Goal: Information Seeking & Learning: Learn about a topic

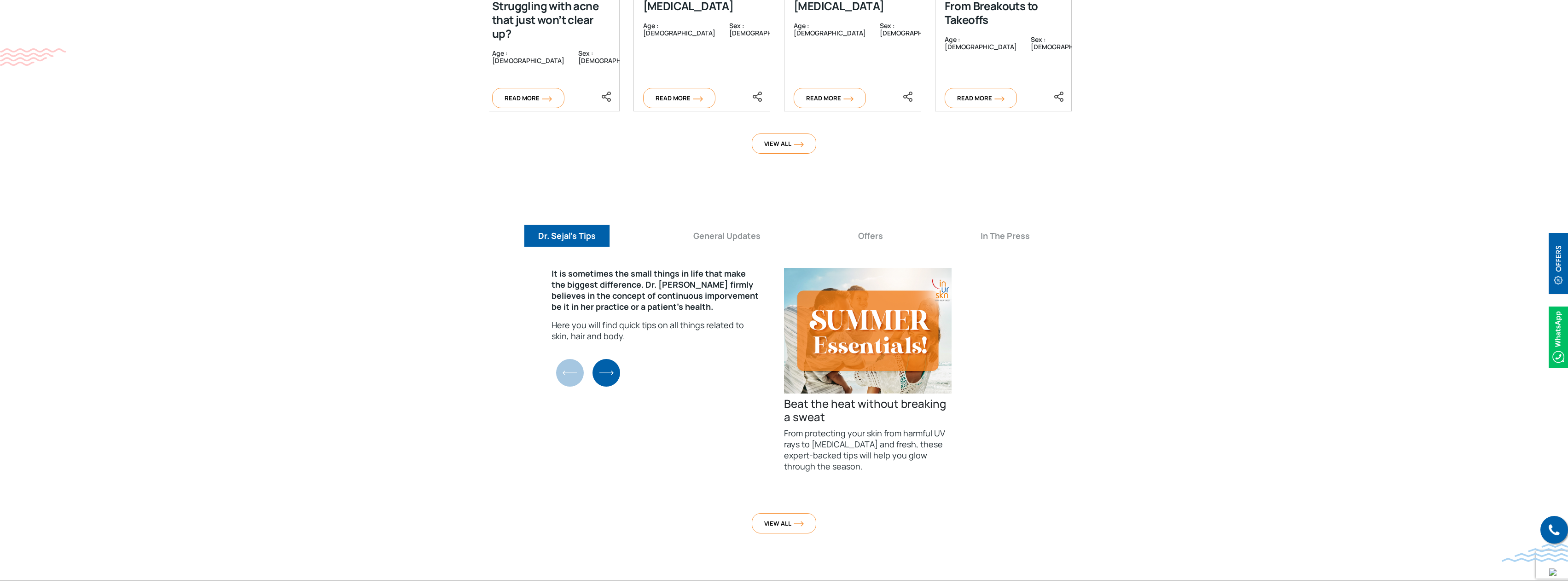
scroll to position [3222, 0]
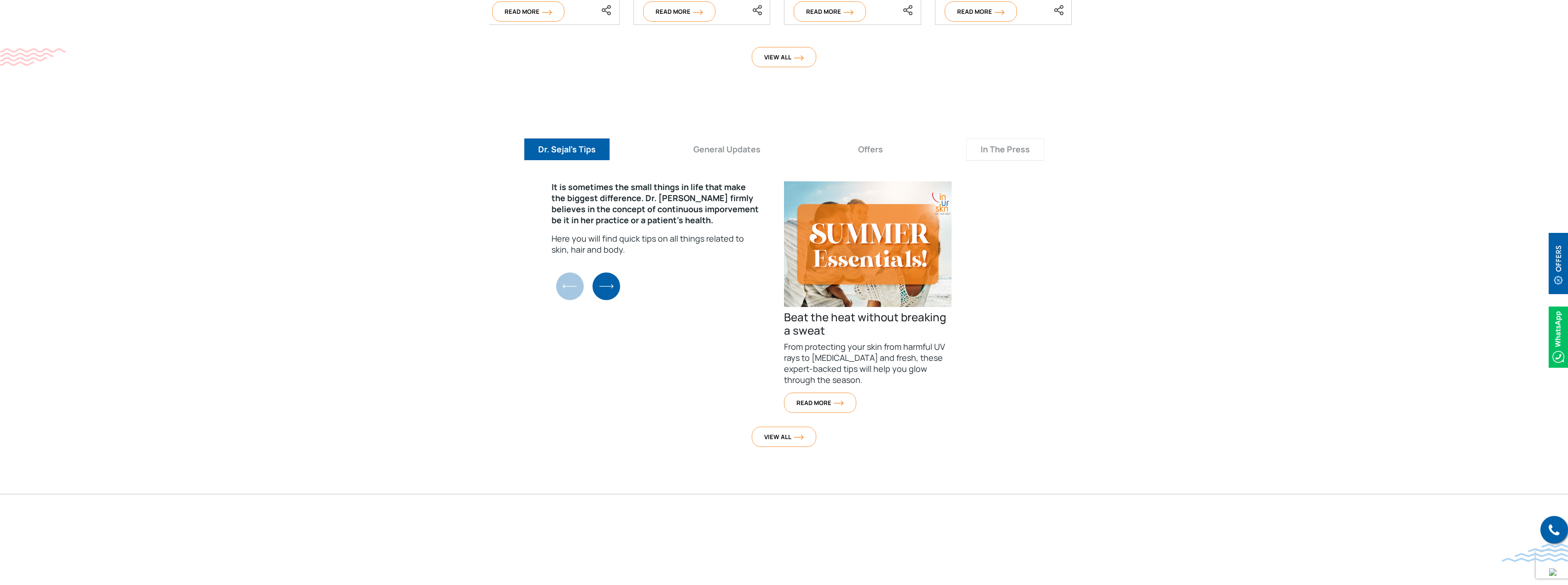
click at [993, 138] on button "In The Press" at bounding box center [1005, 149] width 78 height 23
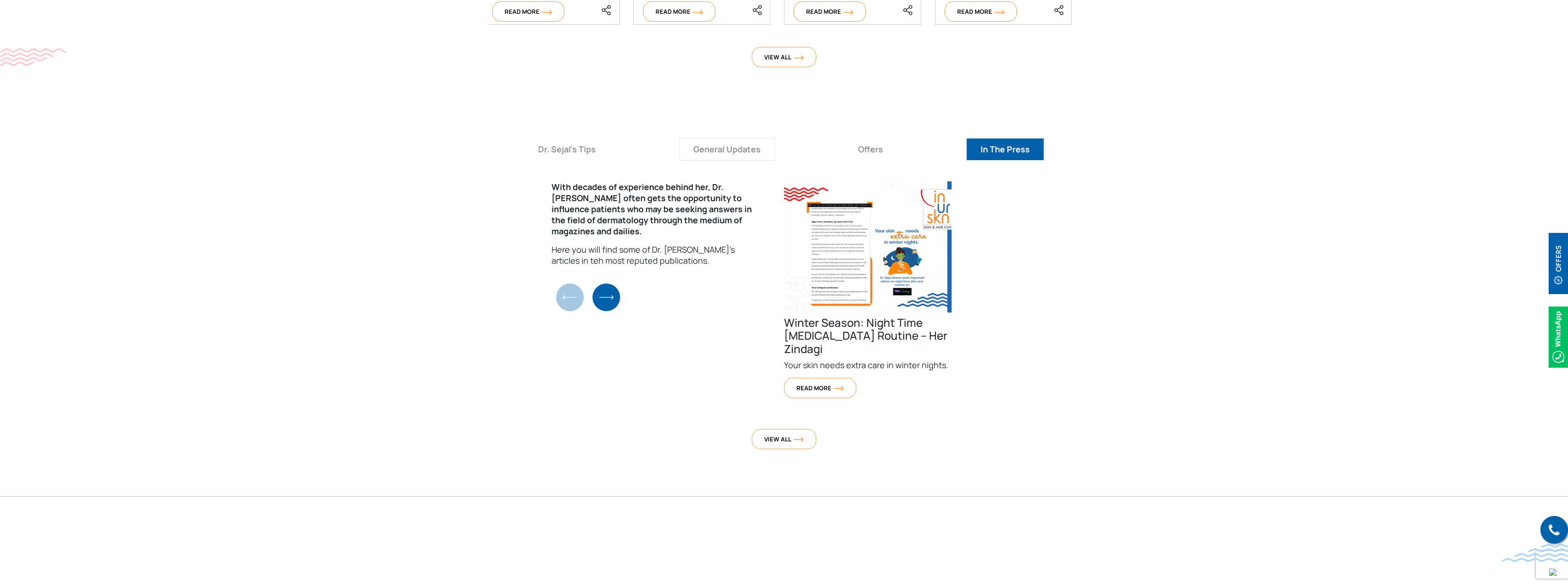
click at [741, 138] on button "General Updates" at bounding box center [726, 149] width 95 height 23
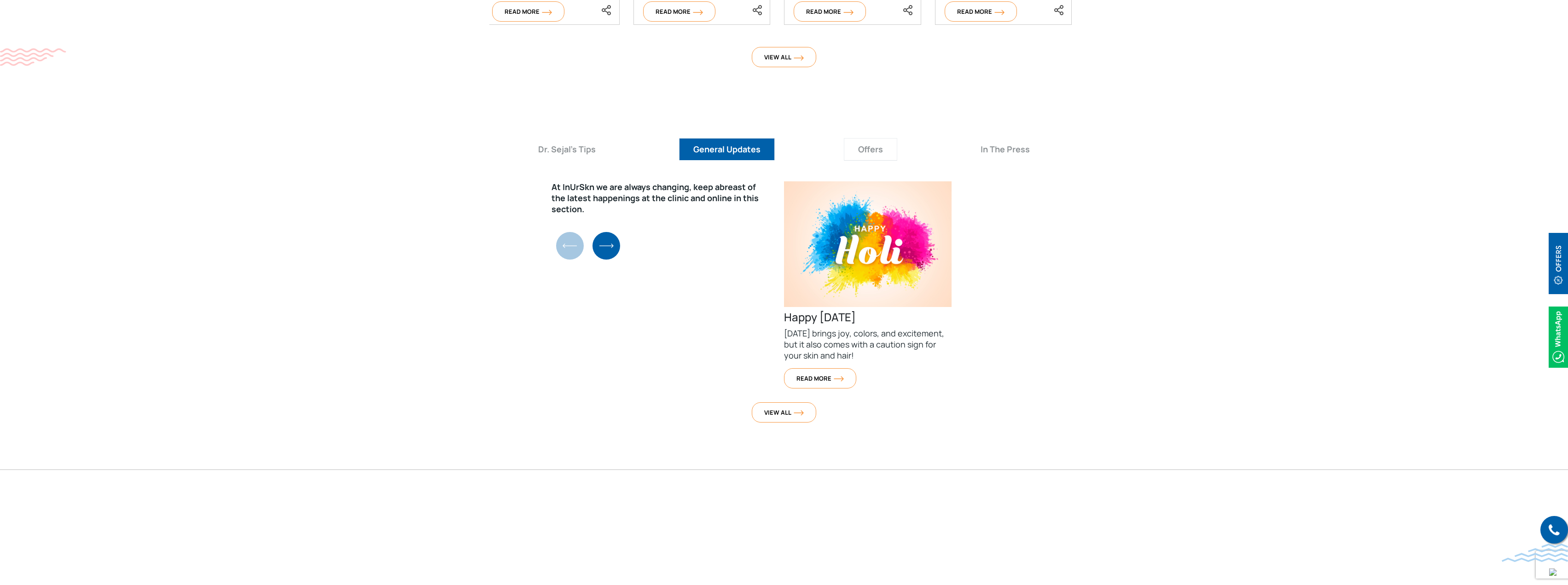
click at [866, 138] on button "Offers" at bounding box center [870, 149] width 53 height 23
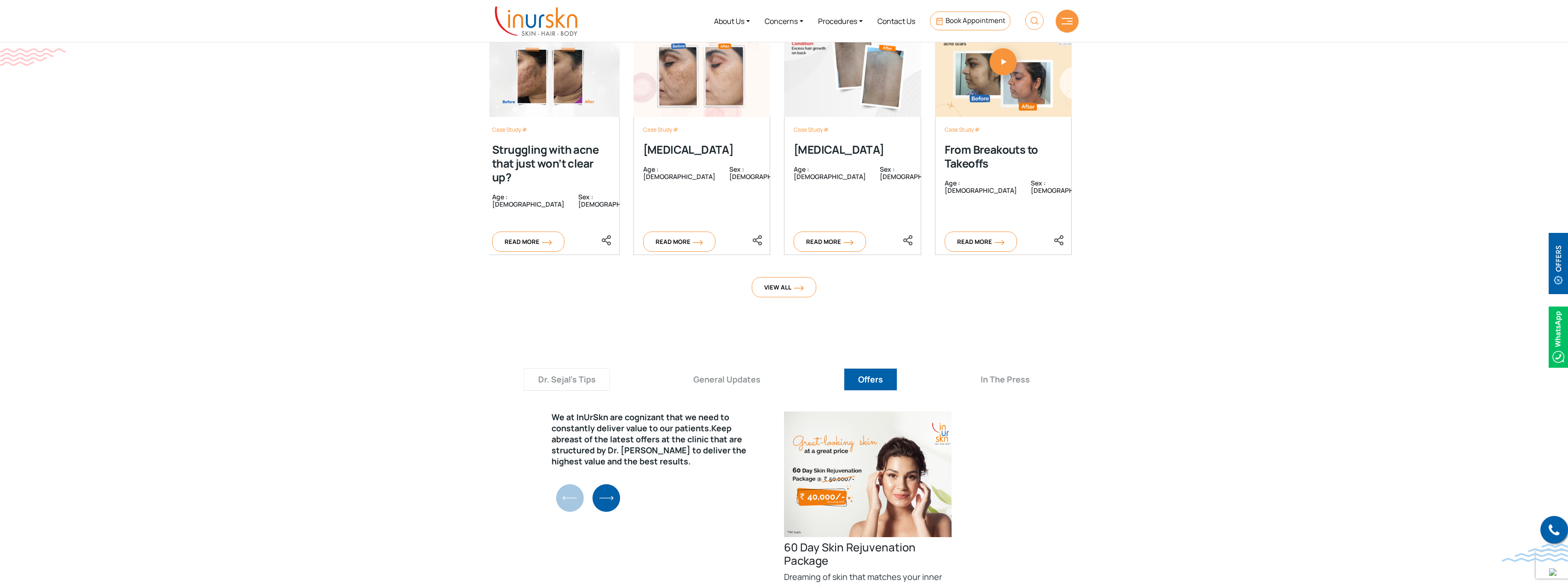
scroll to position [2822, 0]
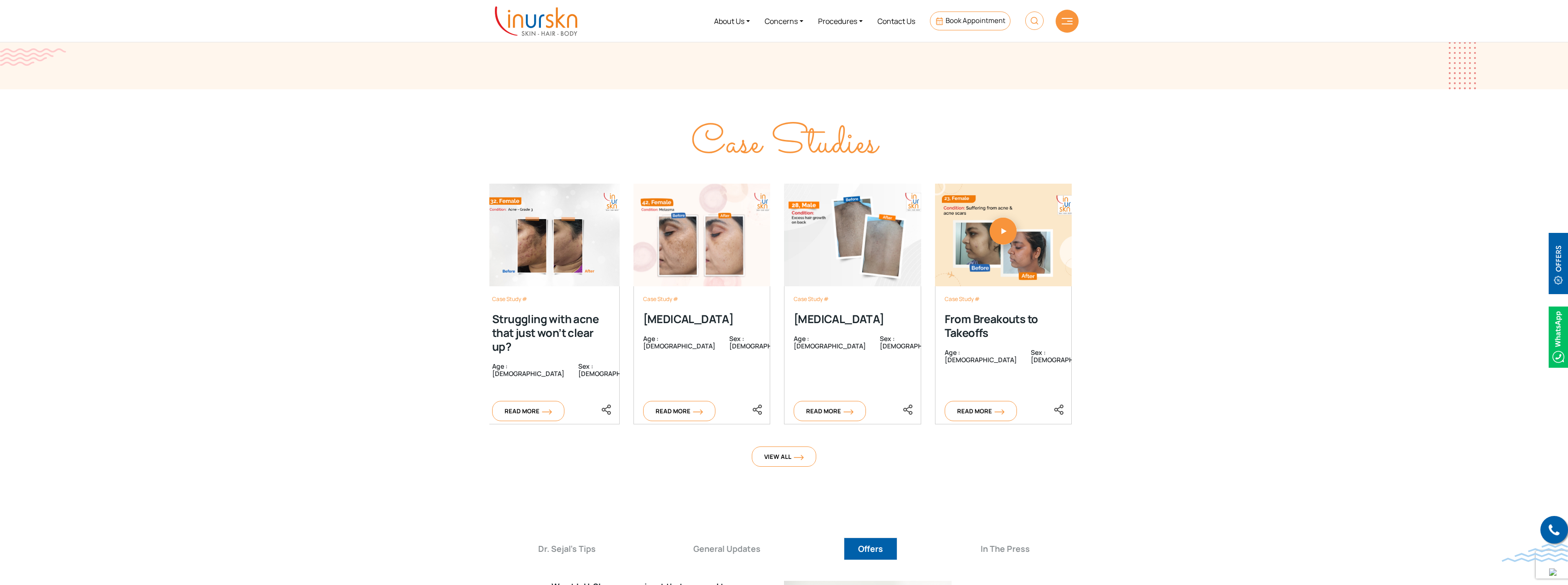
click at [403, 306] on section "Case Studies Case Study # Struggling with acne that just won’t clear up? Age : …" at bounding box center [784, 302] width 1568 height 425
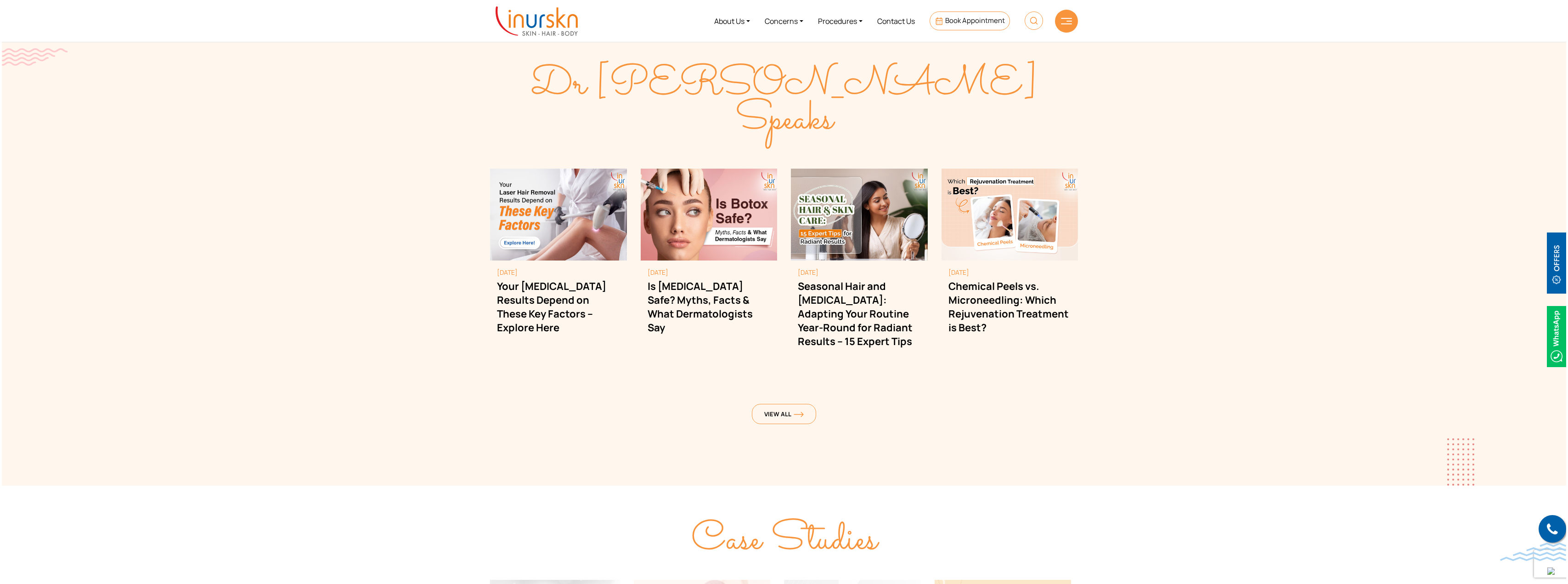
scroll to position [2389, 0]
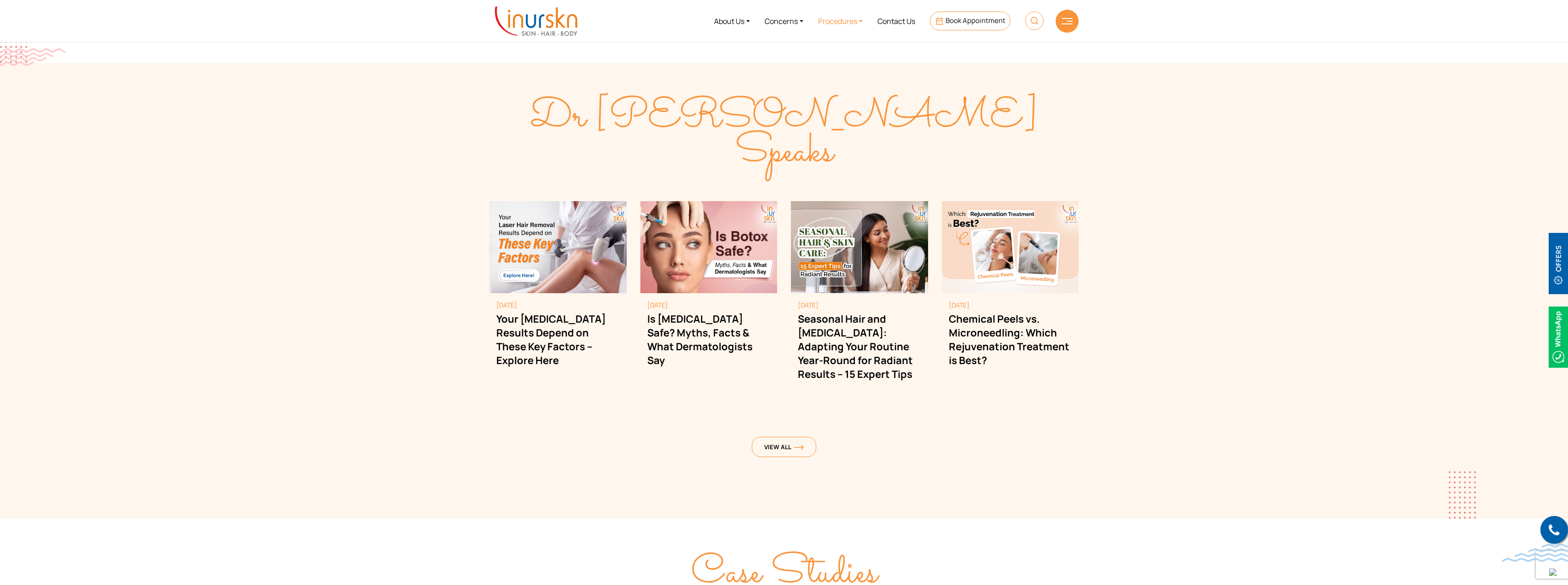
click at [839, 22] on link "Procedures" at bounding box center [841, 20] width 60 height 34
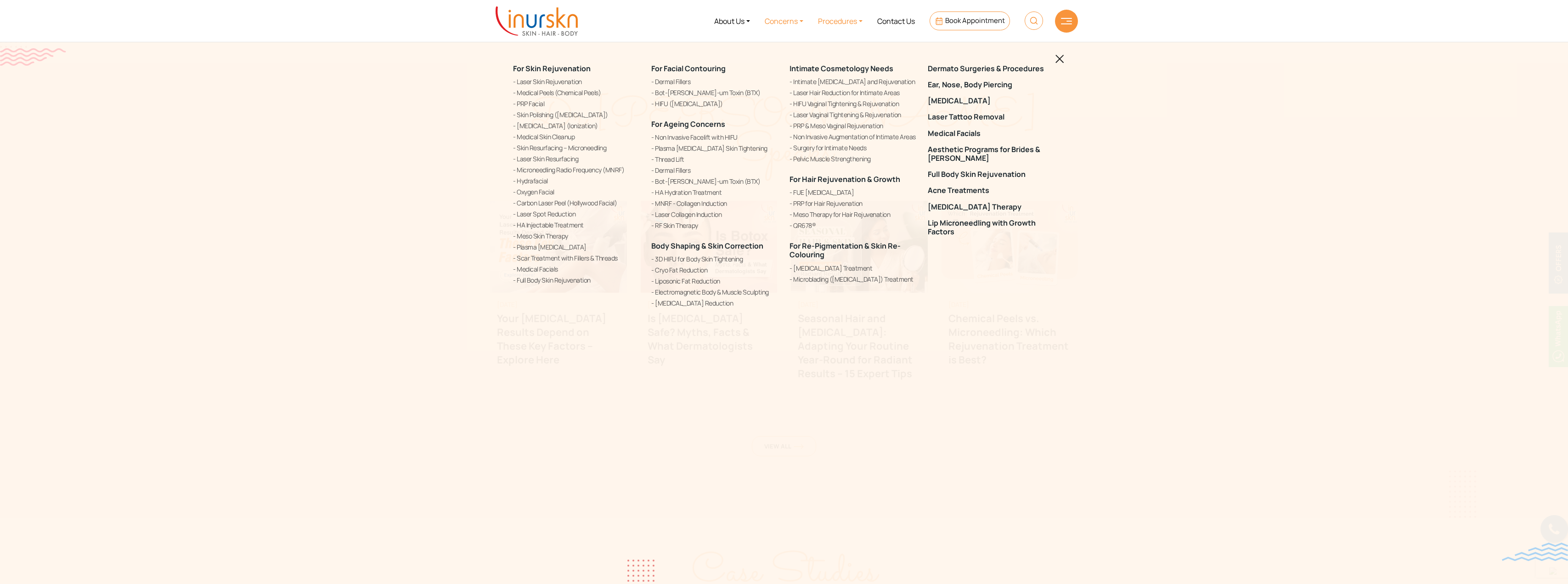
click at [763, 23] on link "Concerns" at bounding box center [784, 20] width 53 height 34
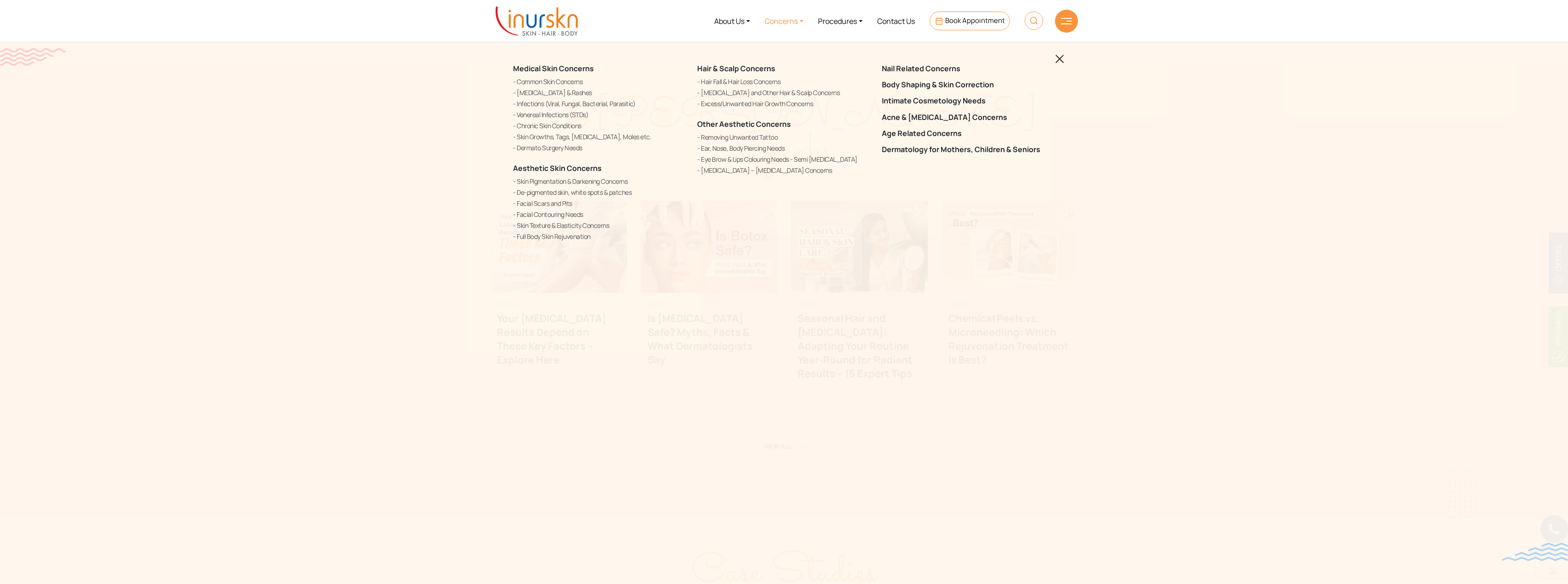
click at [1067, 23] on img at bounding box center [1066, 21] width 11 height 7
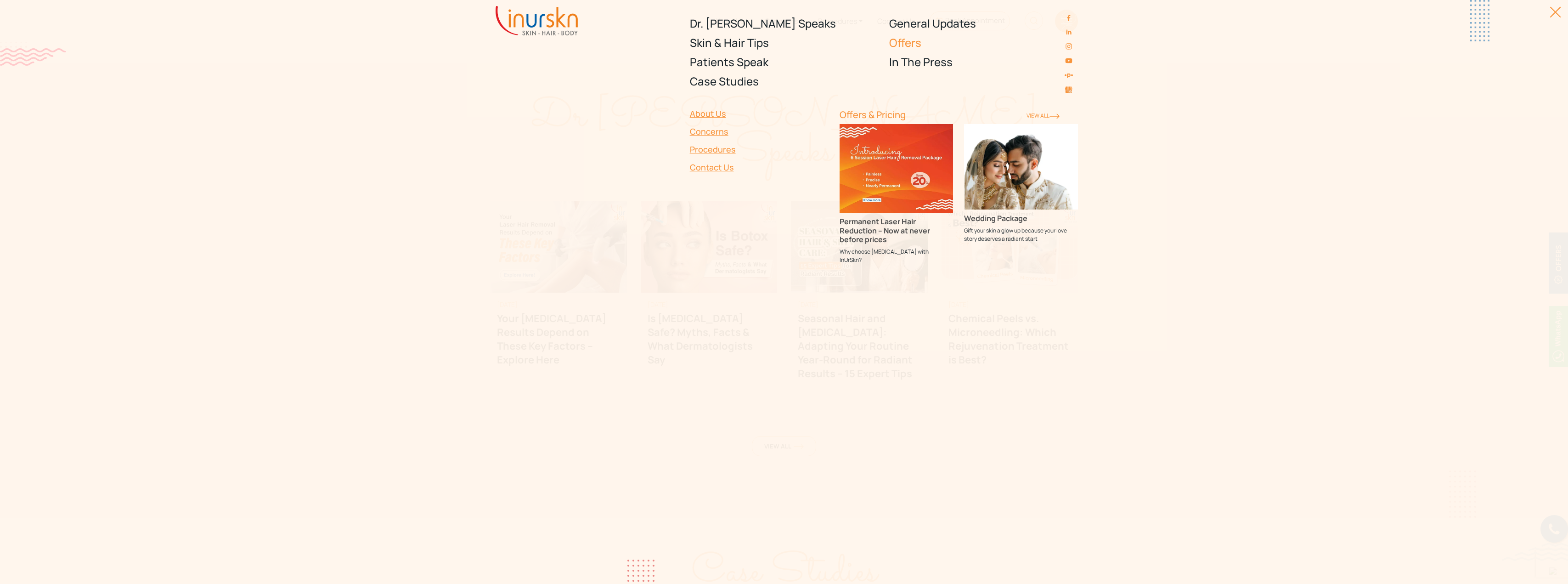
click at [909, 47] on link "Offers" at bounding box center [984, 42] width 189 height 20
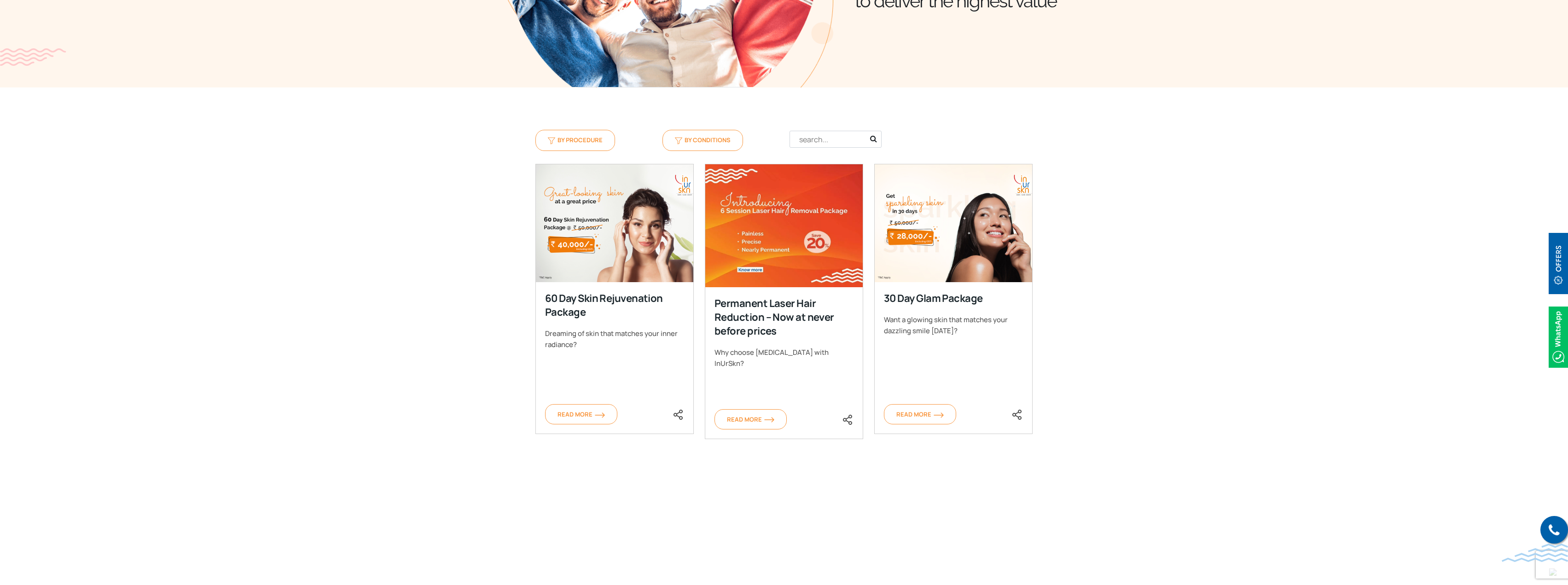
scroll to position [322, 0]
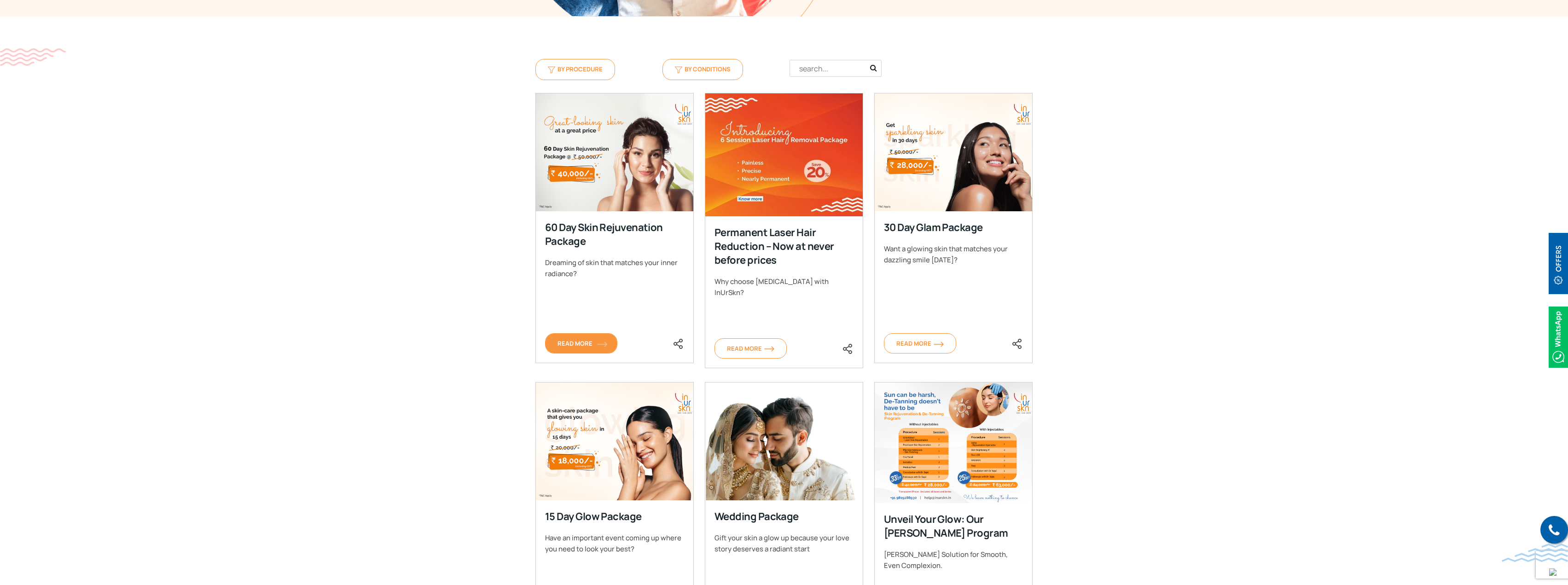
click at [574, 347] on span "Read More" at bounding box center [581, 343] width 47 height 8
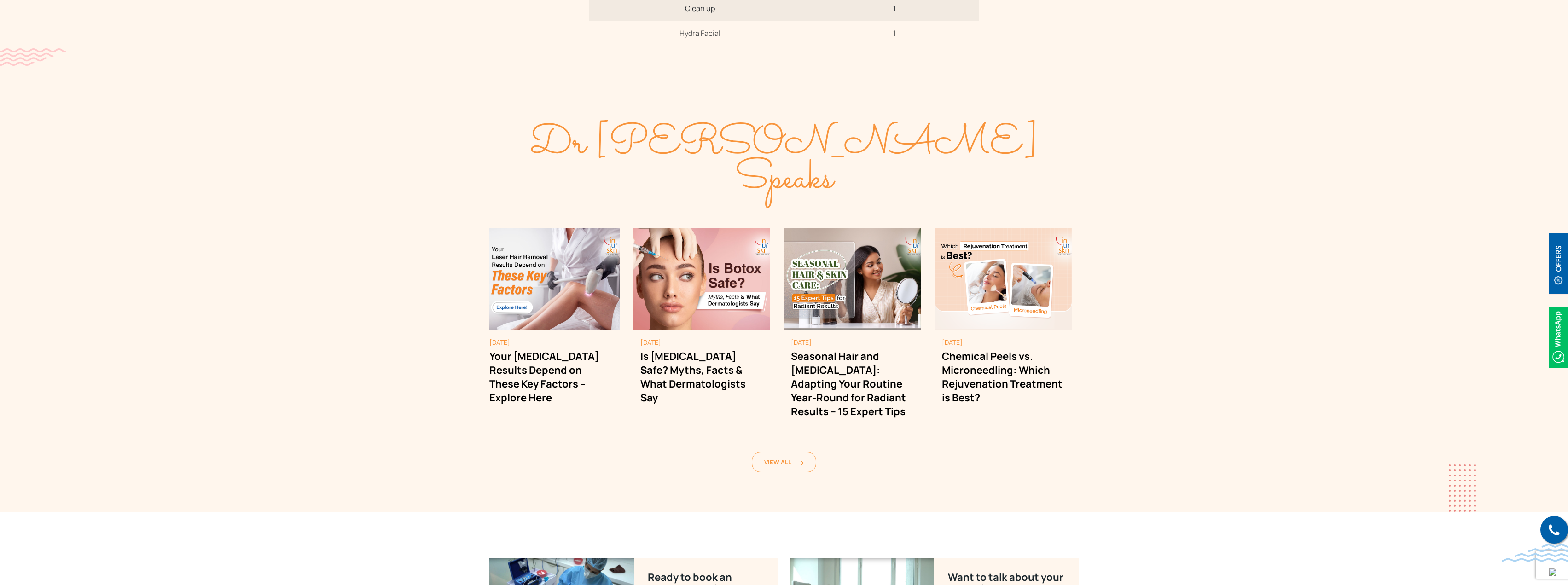
scroll to position [752, 0]
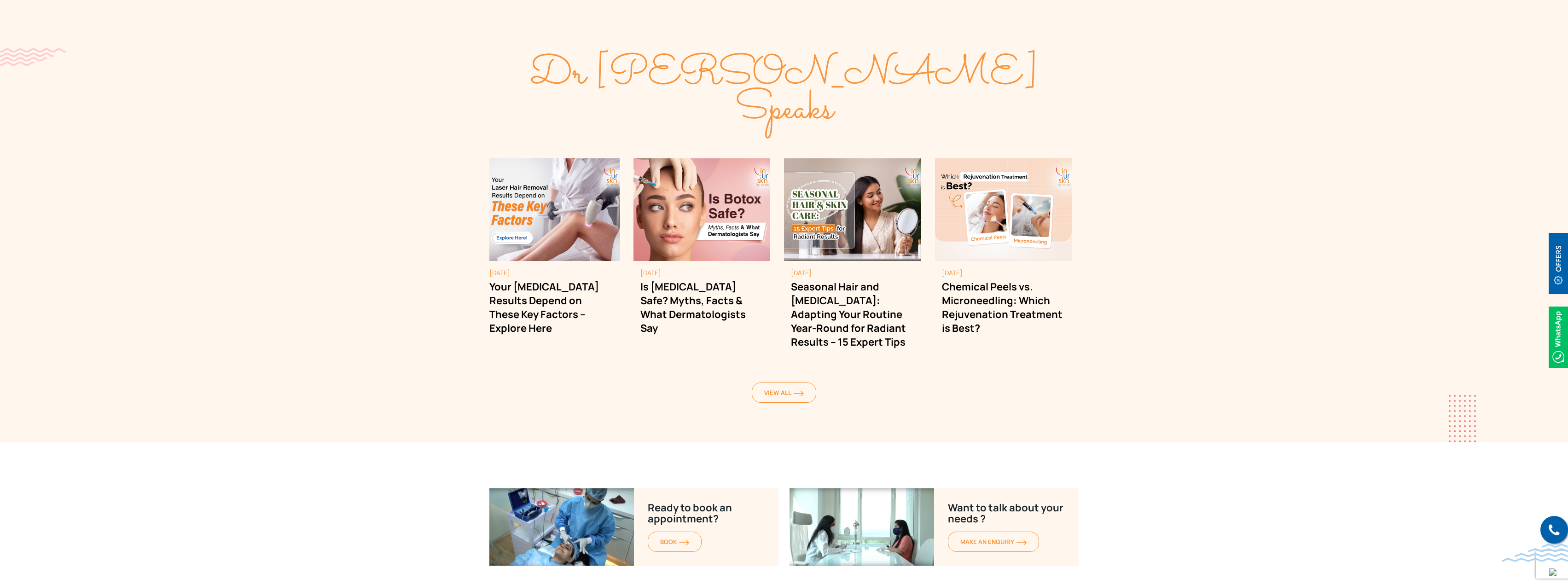
click at [1223, 176] on section "Dr Sejal Speaks August 4, 2025 Your Laser Hair Removal Results Depend on These …" at bounding box center [784, 231] width 1568 height 422
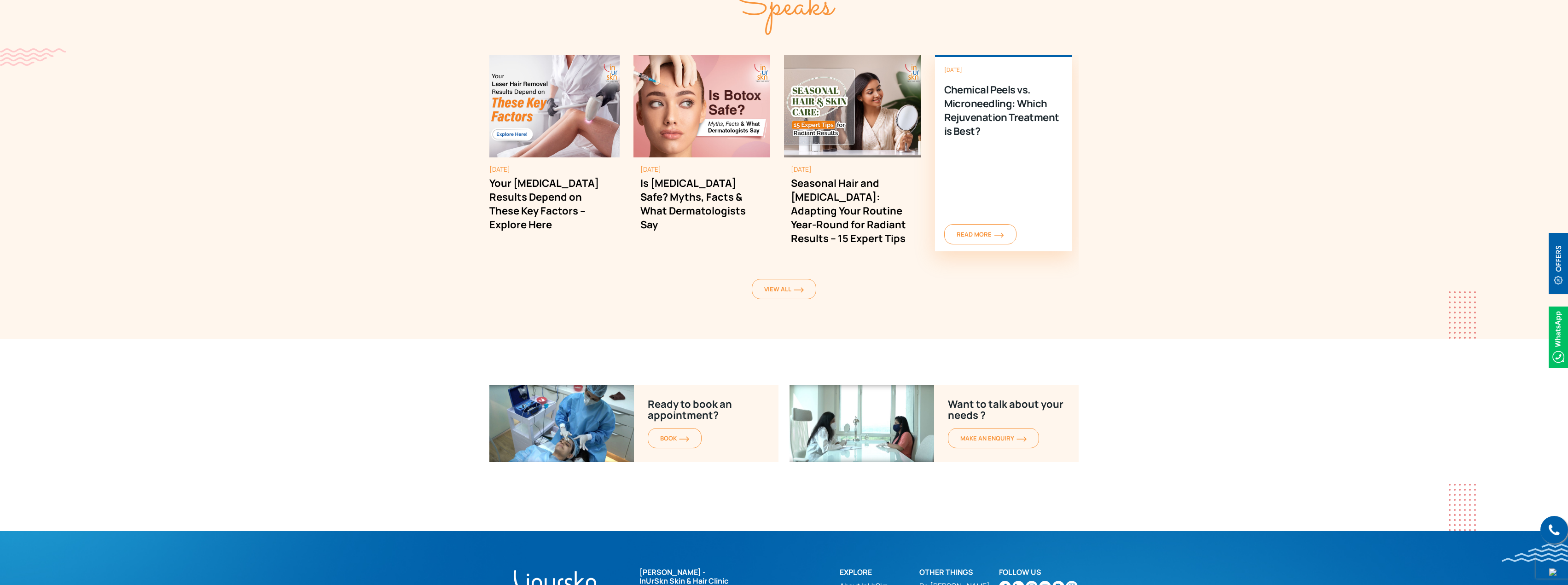
scroll to position [859, 0]
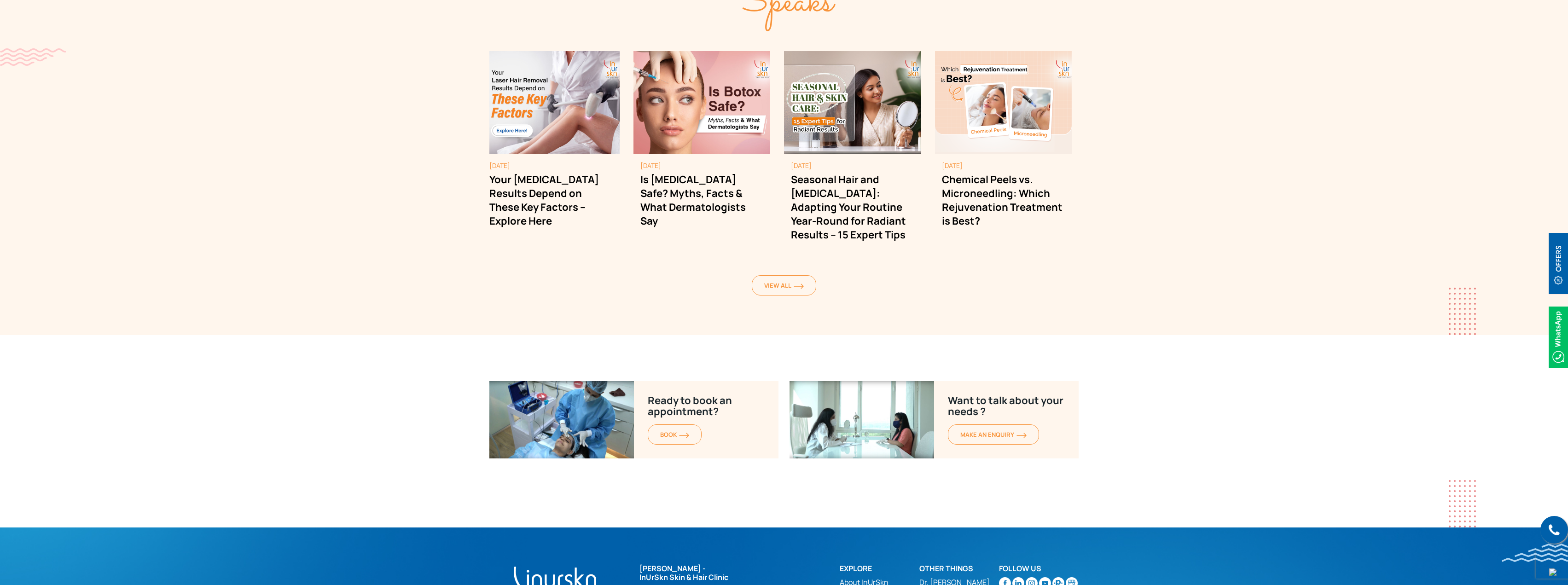
click at [637, 288] on section "Dr Sejal Speaks August 4, 2025 Your Laser Hair Removal Results Depend on These …" at bounding box center [784, 124] width 1568 height 422
click at [463, 270] on section "Dr Sejal Speaks August 4, 2025 Your Laser Hair Removal Results Depend on These …" at bounding box center [784, 124] width 1568 height 422
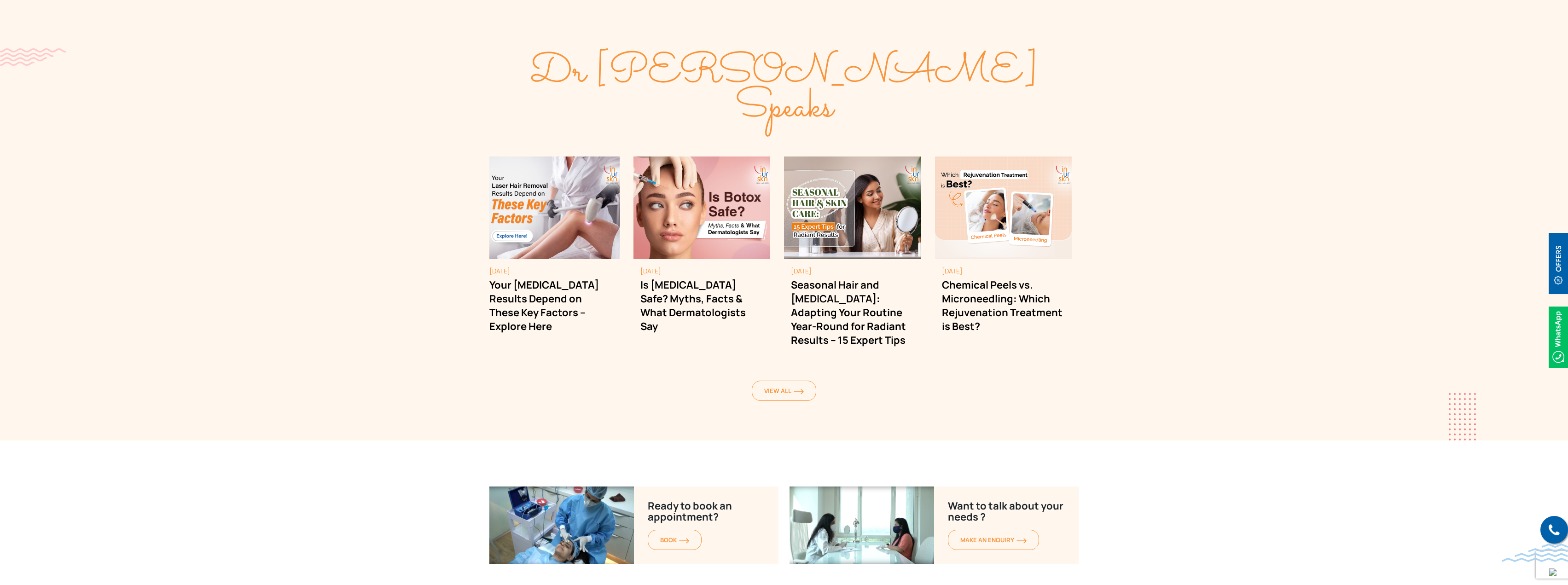
scroll to position [752, 0]
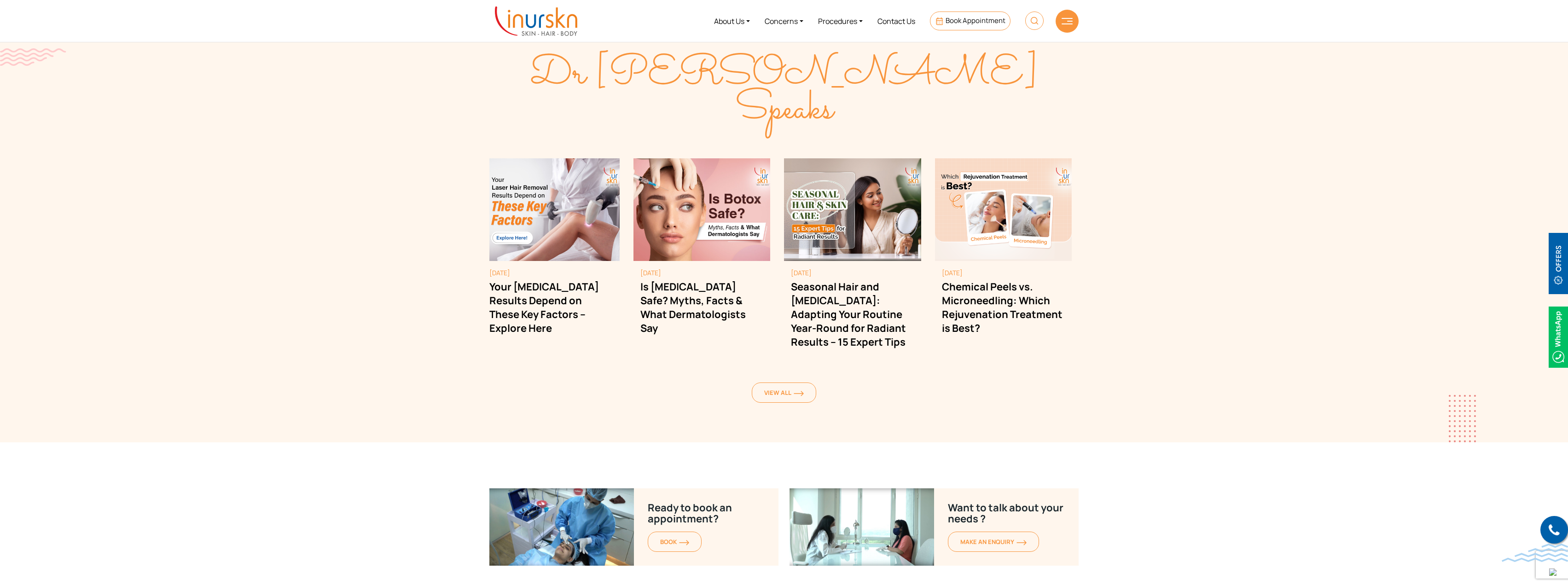
click at [1274, 134] on section "Dr Sejal Speaks August 4, 2025 Your Laser Hair Removal Results Depend on These …" at bounding box center [784, 231] width 1568 height 422
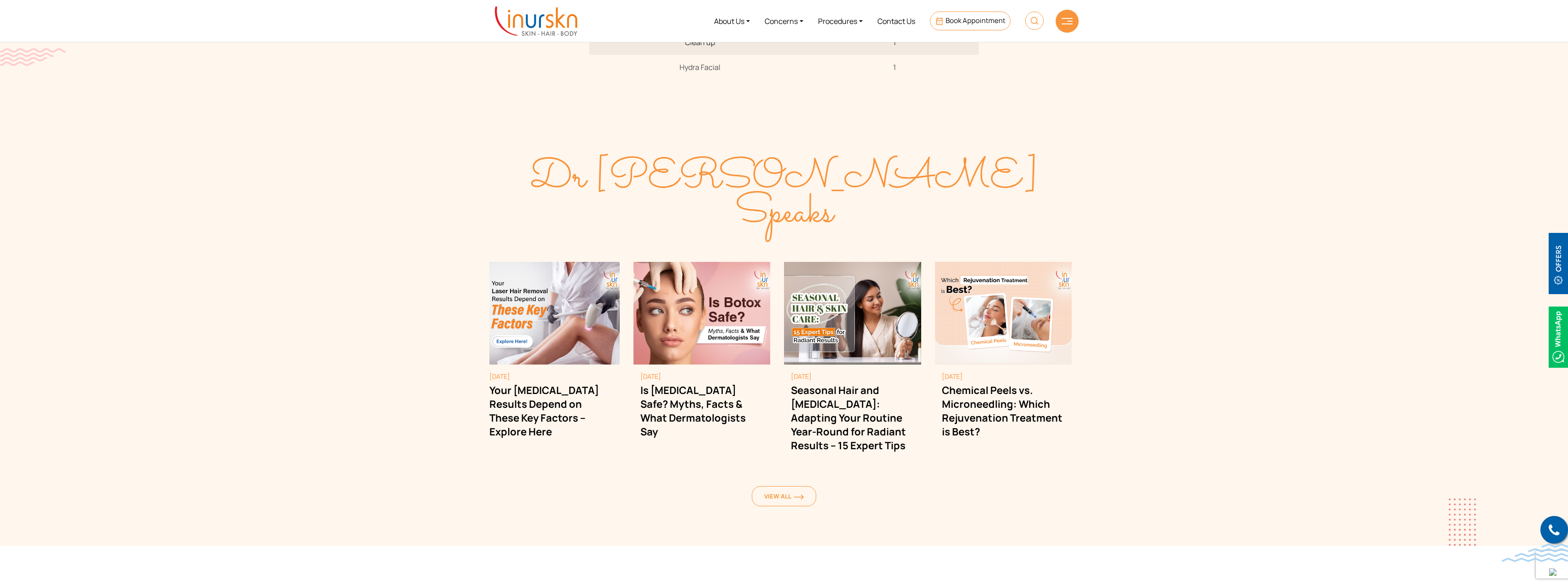
scroll to position [645, 0]
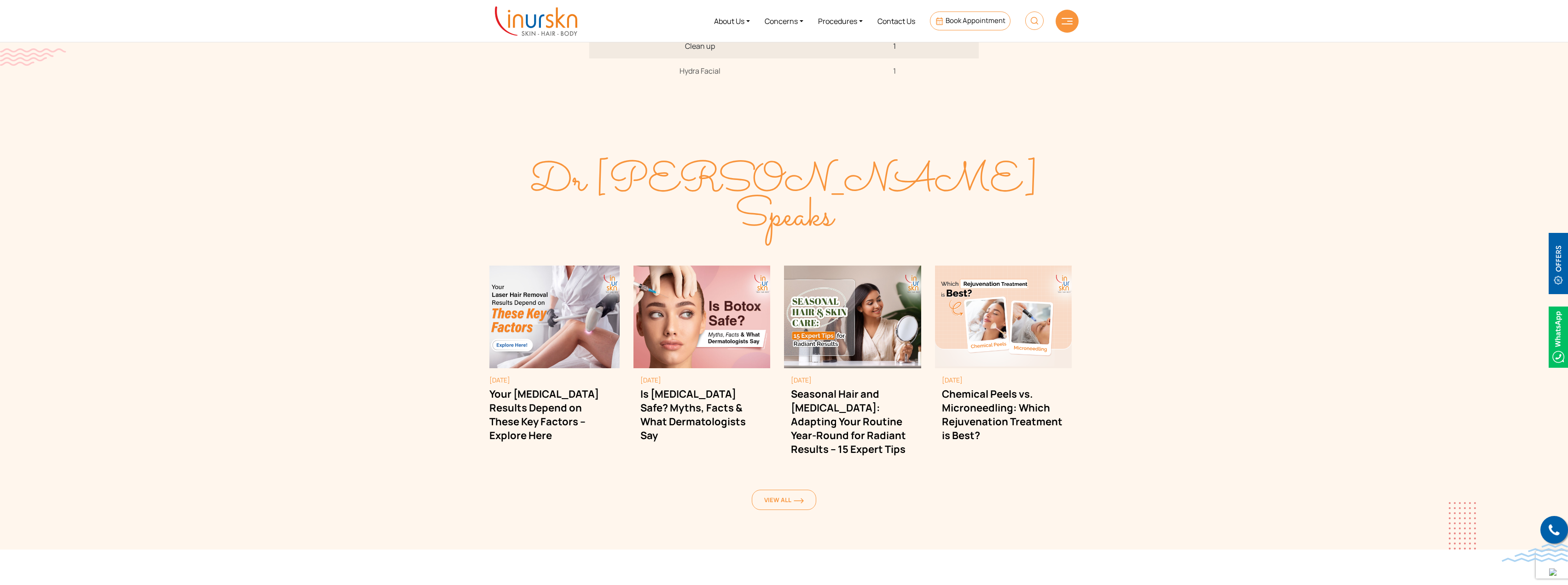
click at [1226, 165] on section "Dr Sejal Speaks August 4, 2025 Your Laser Hair Removal Results Depend on These …" at bounding box center [784, 338] width 1568 height 422
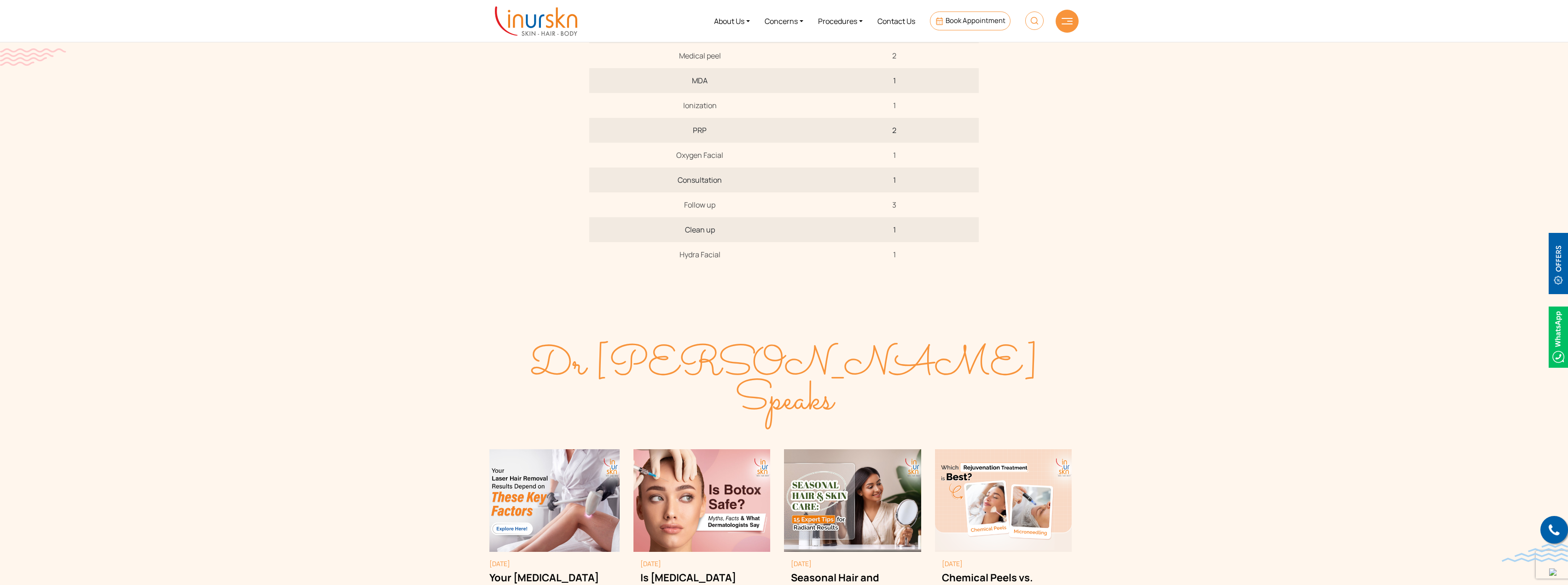
scroll to position [322, 0]
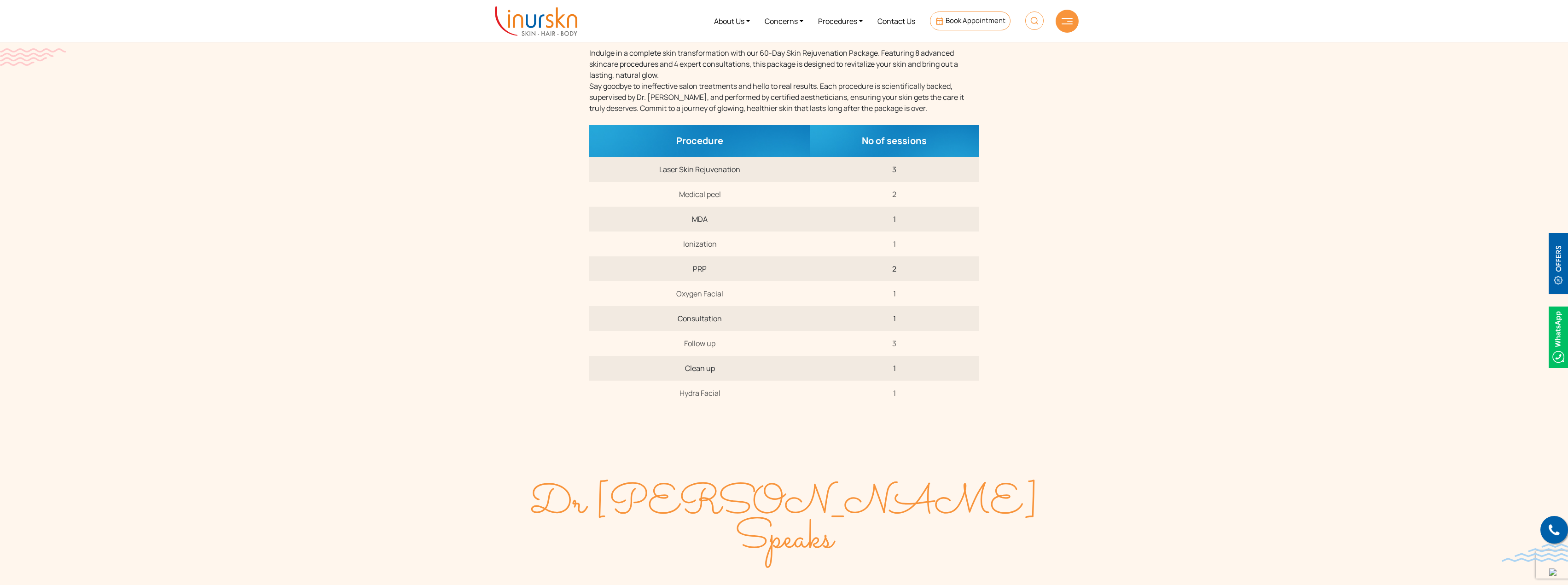
drag, startPoint x: 1171, startPoint y: 228, endPoint x: 1142, endPoint y: 200, distance: 40.3
click at [1169, 228] on section "60 Day Skin Rejuvenation Package @ InUrSkn Indulge in a complete skin transform…" at bounding box center [784, 193] width 1568 height 514
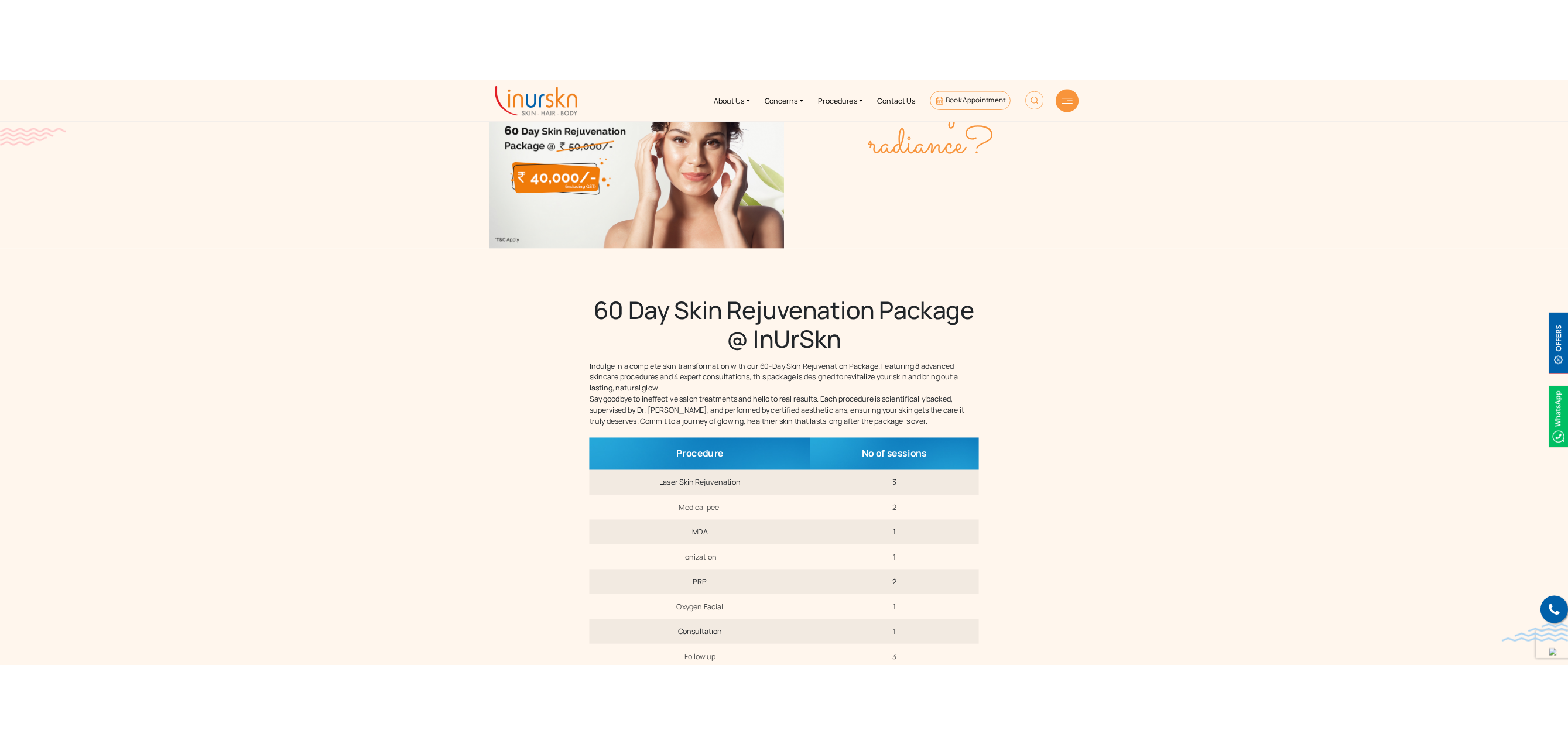
scroll to position [0, 0]
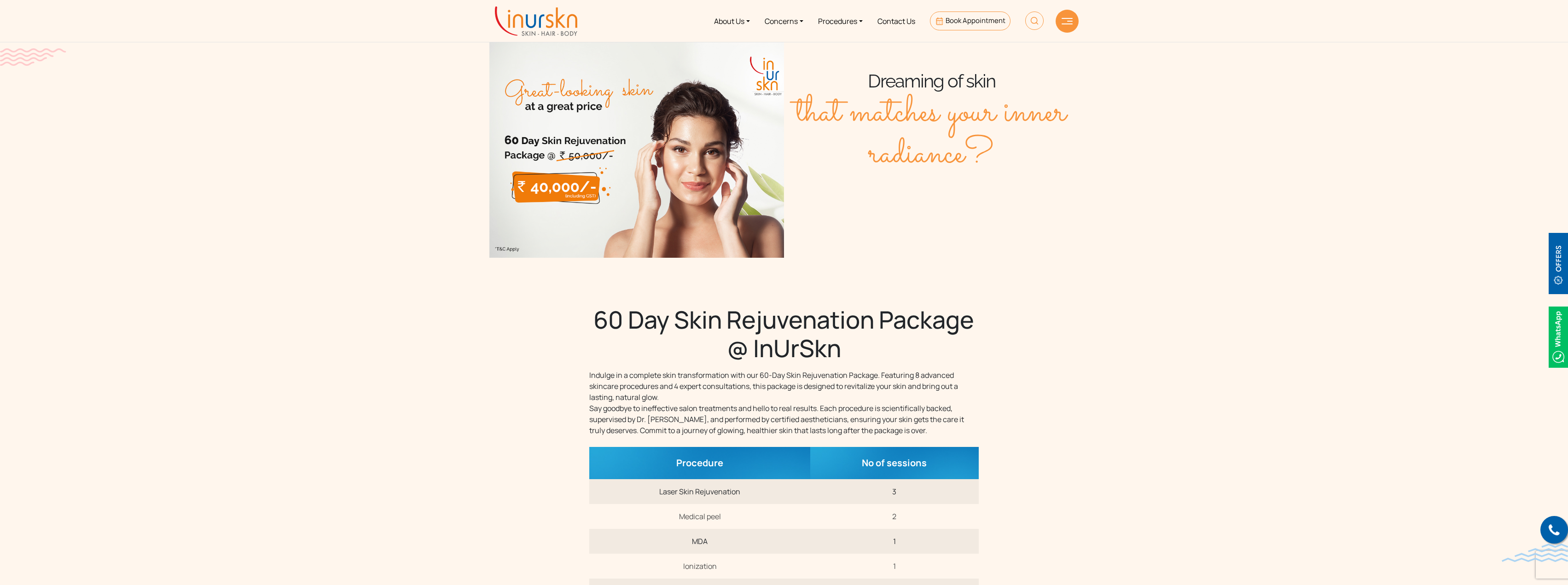
click at [349, 188] on section "Dreaming of skin that matches your inner radiance?" at bounding box center [784, 119] width 1568 height 276
click at [385, 187] on section "Dreaming of skin that matches your inner radiance?" at bounding box center [784, 119] width 1568 height 276
click at [394, 177] on section "Dreaming of skin that matches your inner radiance?" at bounding box center [784, 119] width 1568 height 276
click at [850, 23] on link "Procedures" at bounding box center [841, 20] width 60 height 34
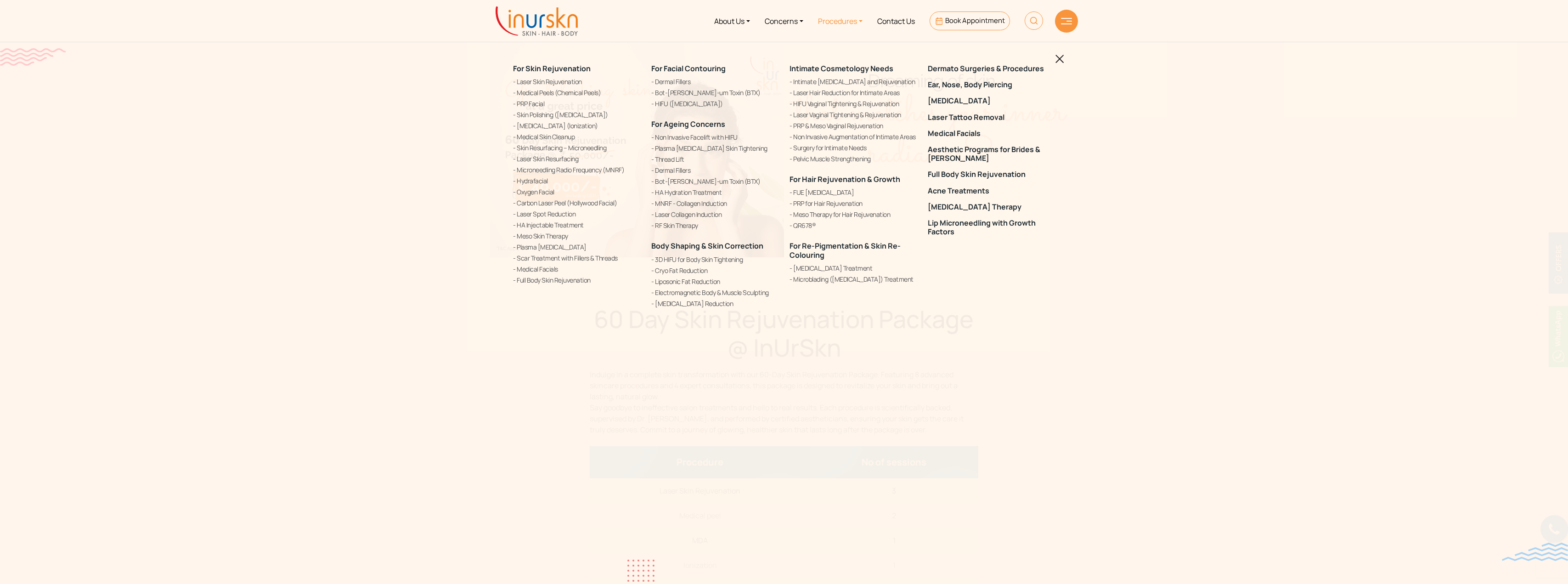
click at [1058, 57] on img at bounding box center [1060, 59] width 9 height 9
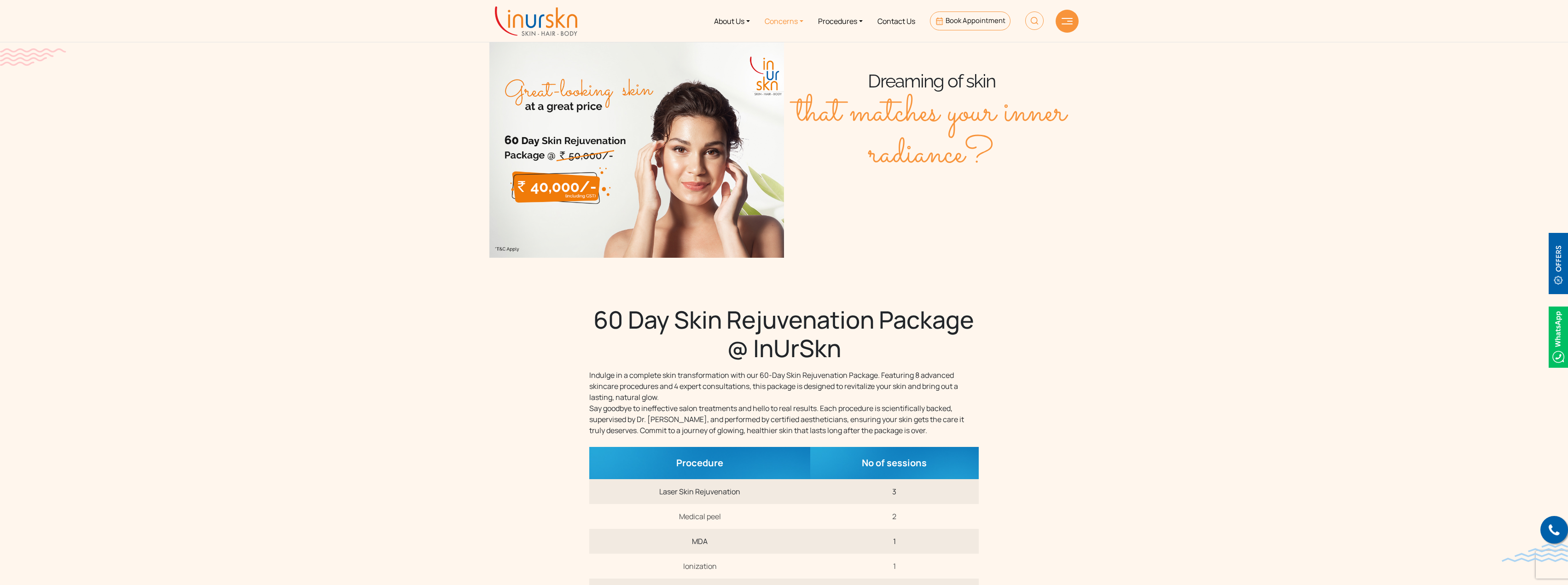
click at [788, 20] on link "Concerns" at bounding box center [783, 20] width 53 height 34
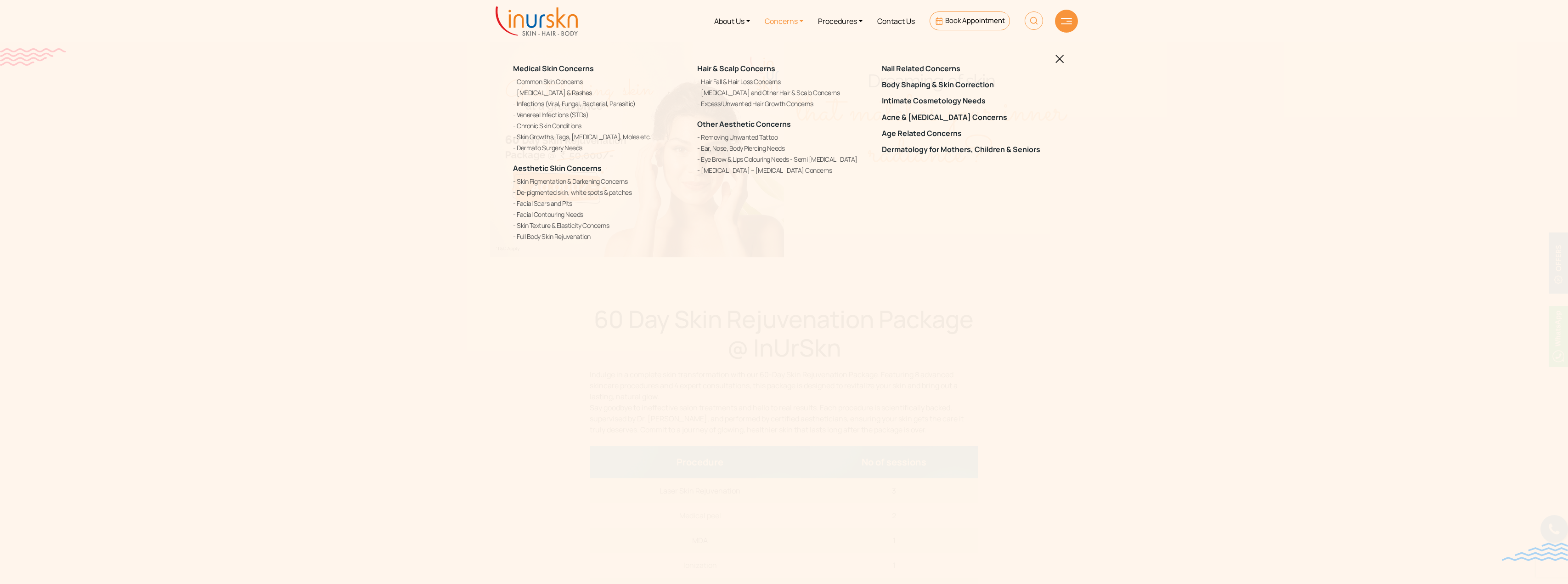
click at [398, 160] on div "Medical Skin Concerns Common Skin Concerns Allergies & Rashes Infections (Viral…" at bounding box center [784, 292] width 1568 height 584
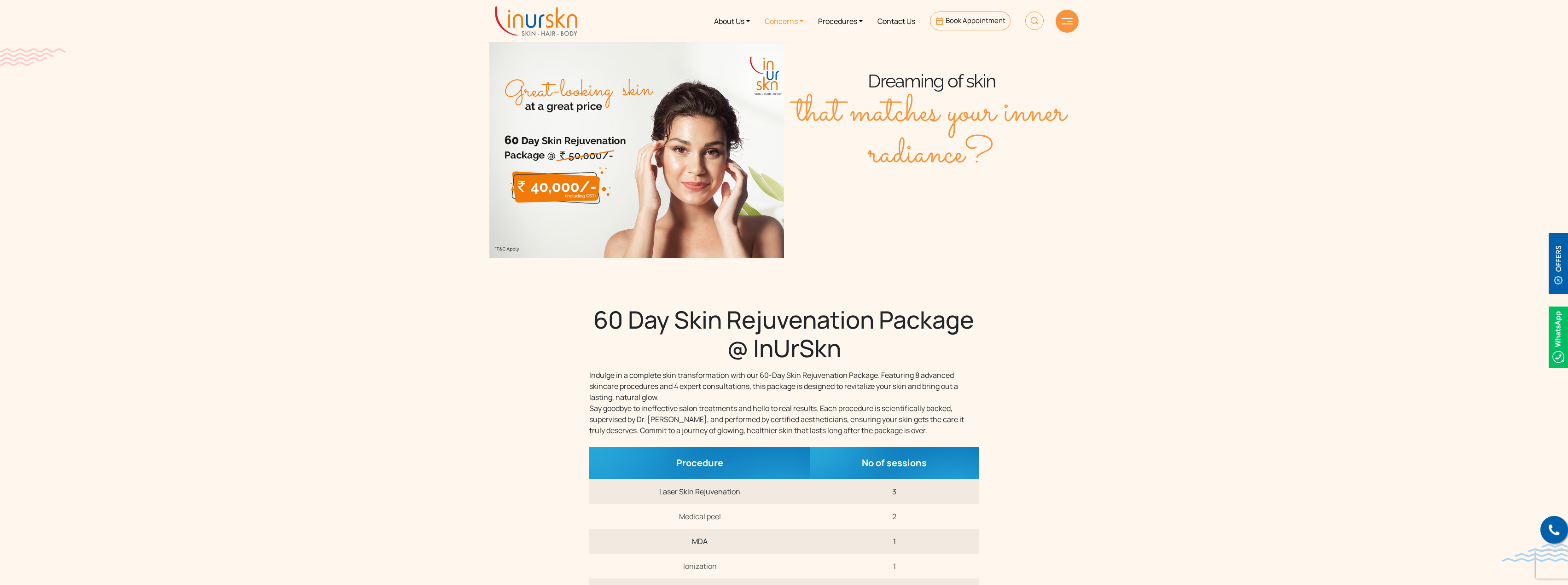
click at [773, 20] on link "Concerns" at bounding box center [783, 20] width 53 height 34
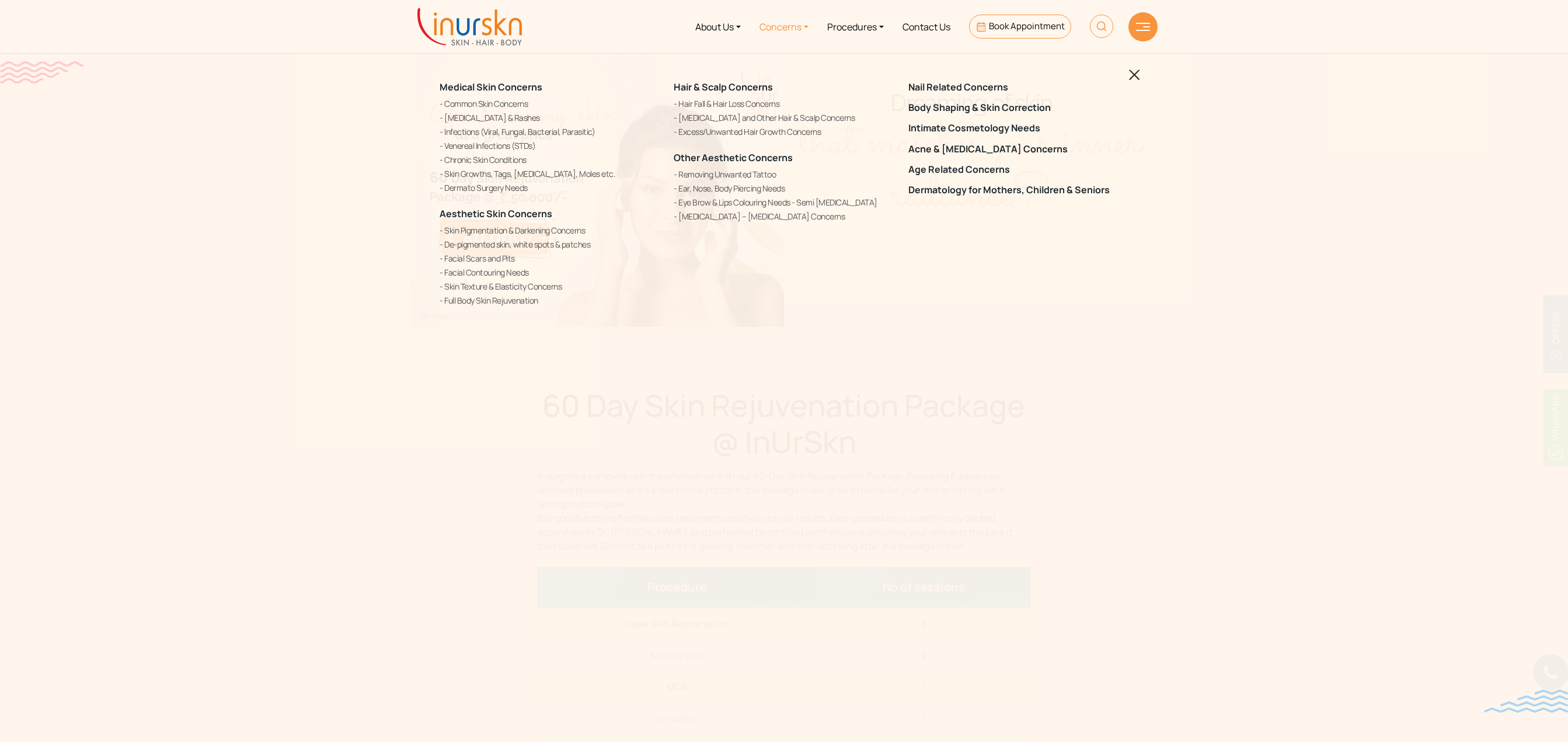
click at [1130, 72] on img at bounding box center [1135, 75] width 11 height 11
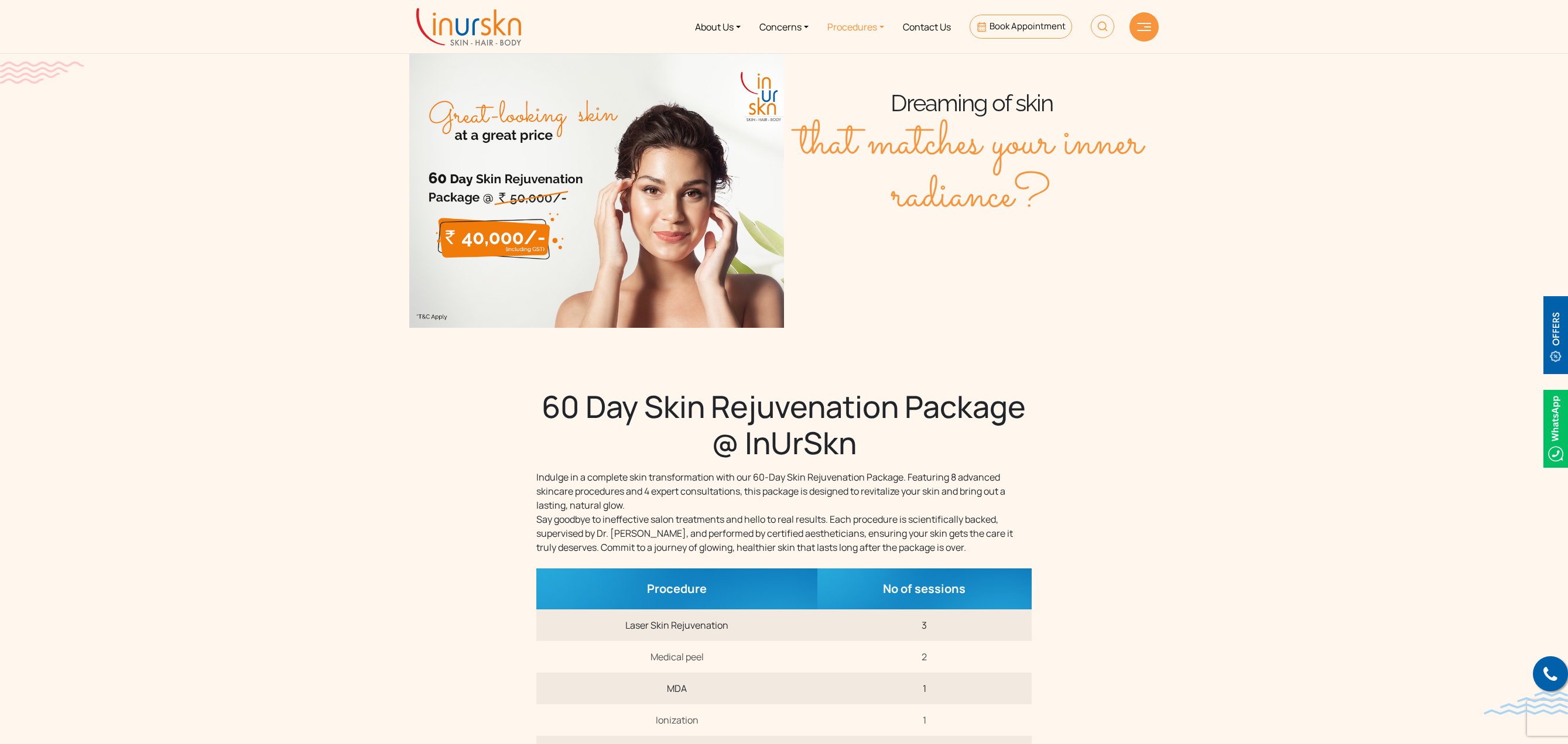
click at [841, 28] on link "Procedures" at bounding box center [856, 26] width 76 height 44
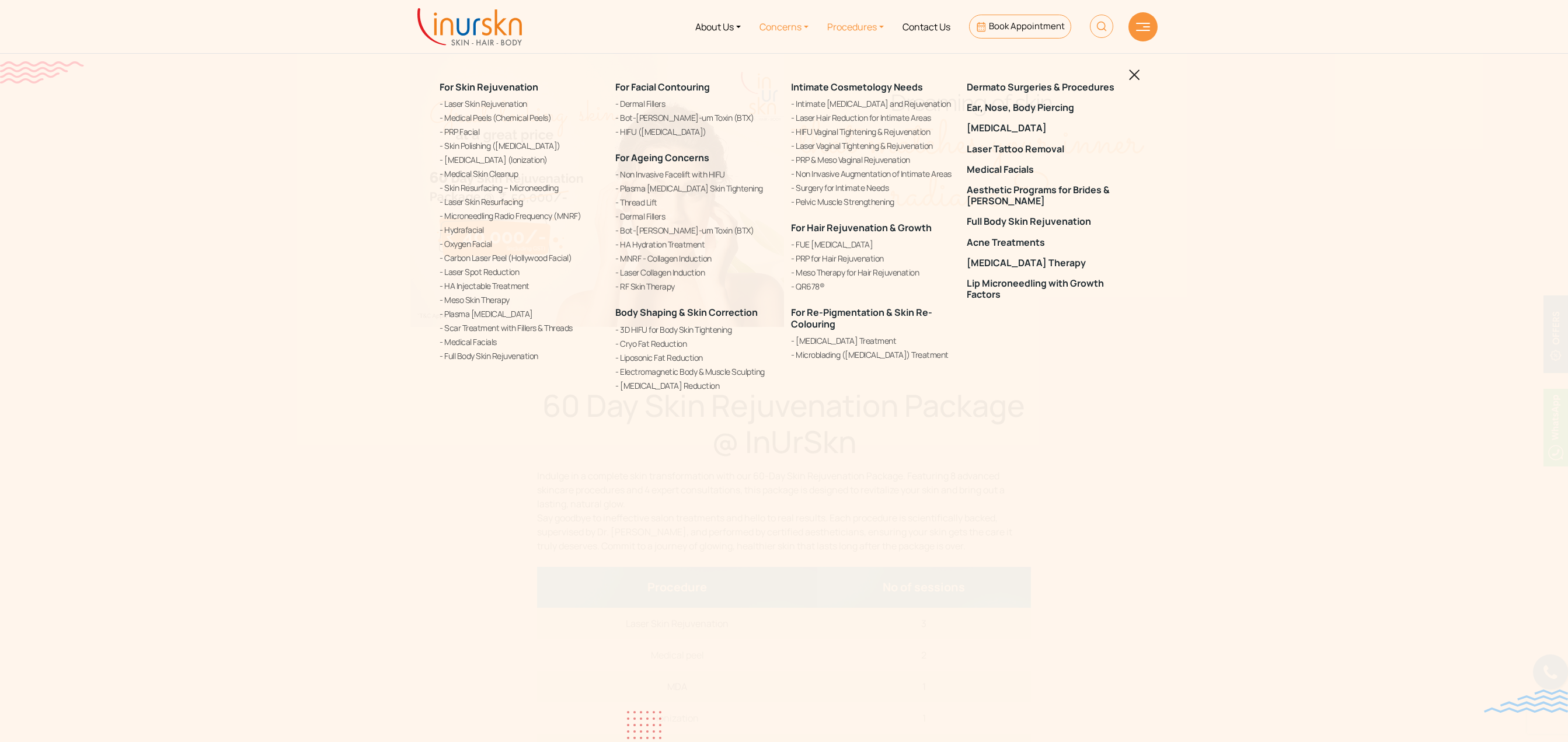
click at [772, 28] on link "Concerns" at bounding box center [784, 26] width 67 height 43
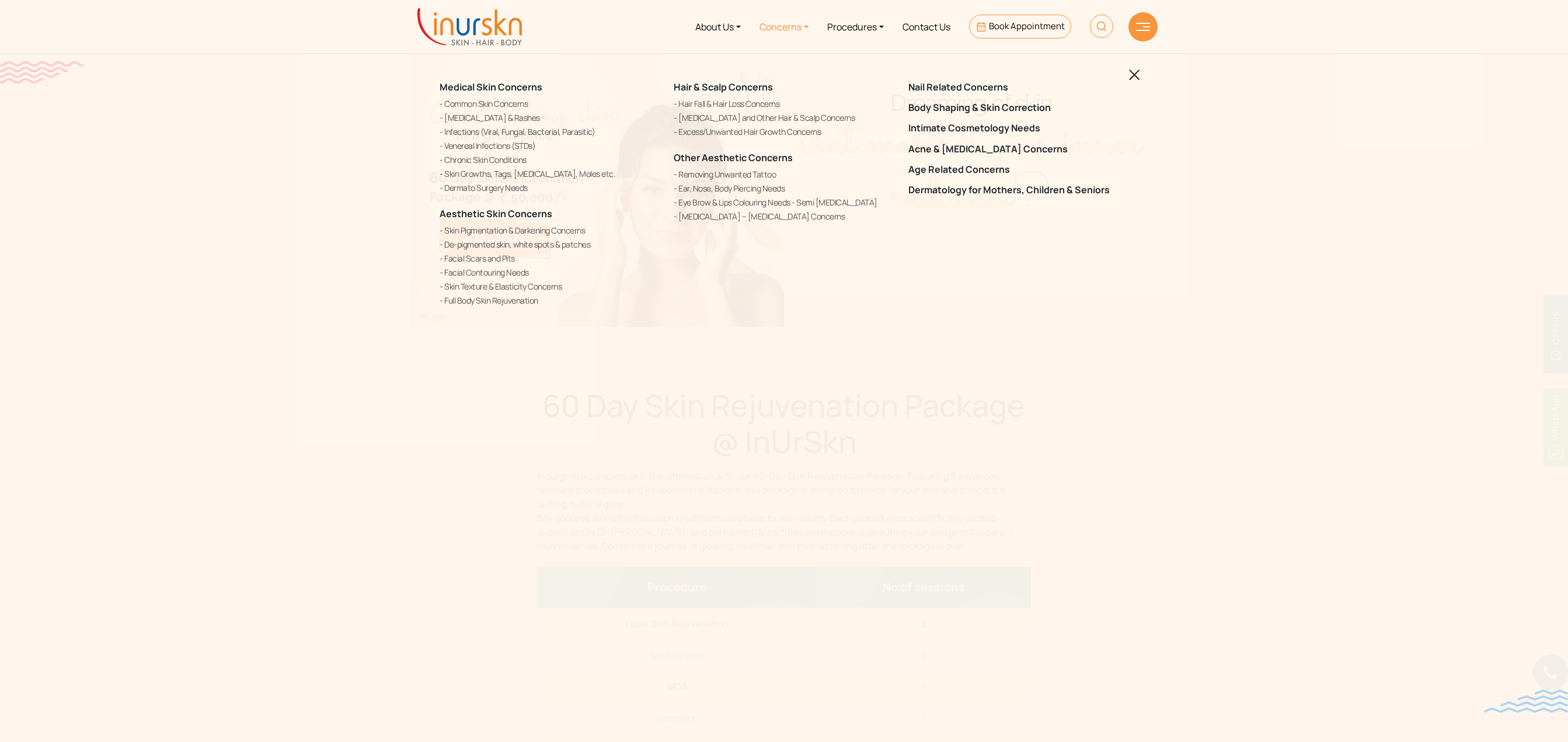
click at [767, 30] on link "Concerns" at bounding box center [784, 26] width 67 height 43
click at [1135, 75] on img at bounding box center [1135, 75] width 11 height 11
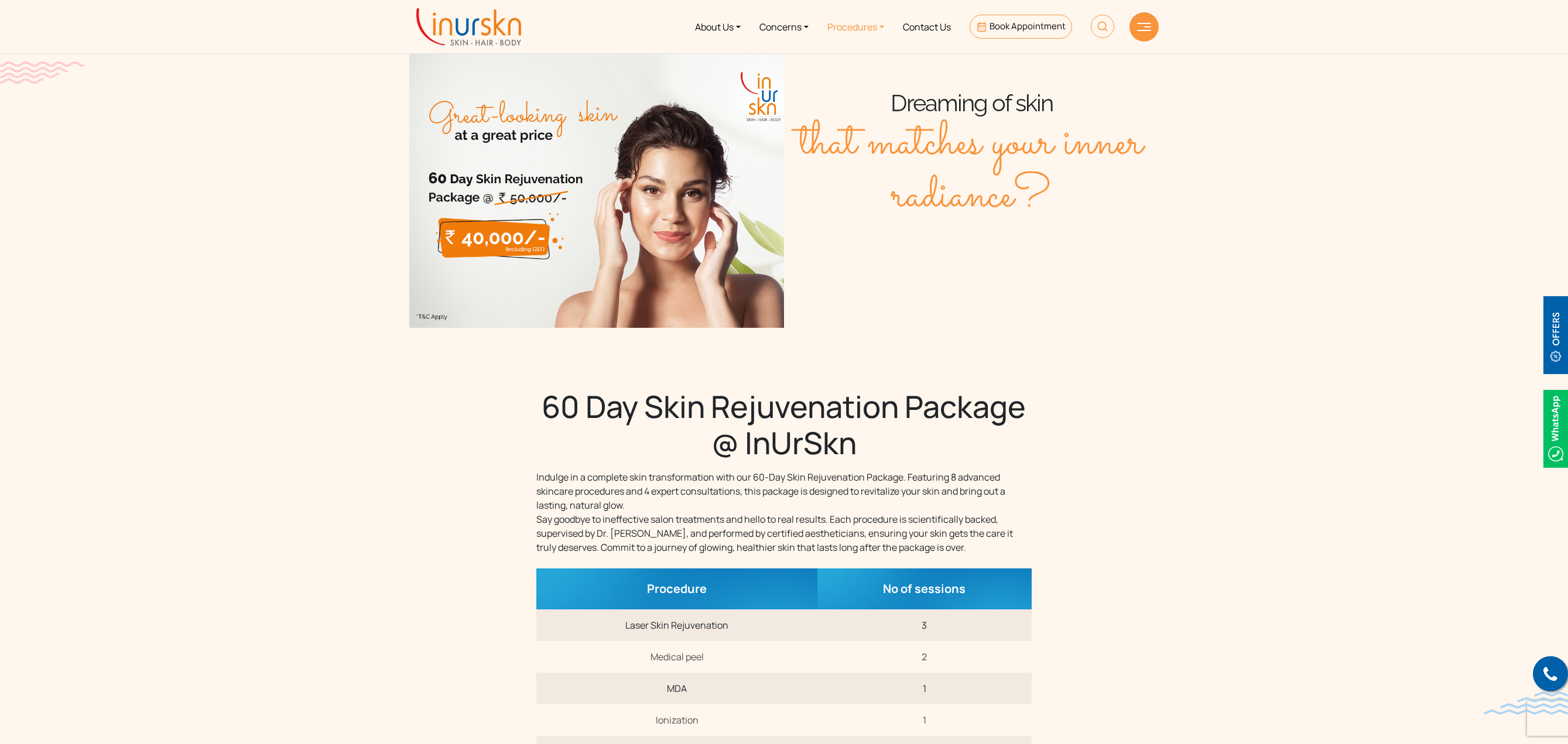
click at [846, 33] on link "Procedures" at bounding box center [856, 26] width 76 height 44
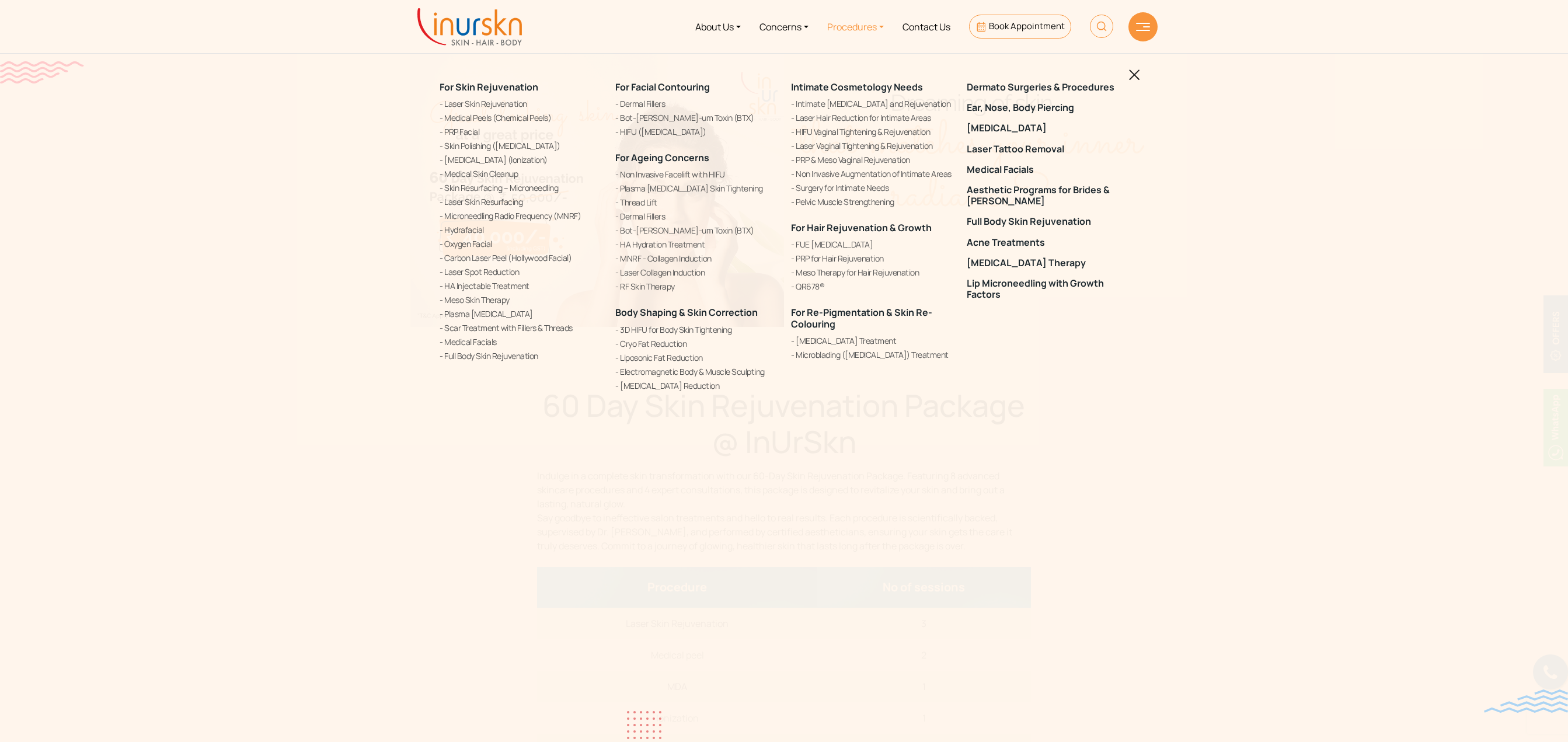
click at [1141, 79] on div "For Skin Rejuvenation Laser Skin Rejuvenation Medical Peels (Chemical Peels) PR…" at bounding box center [784, 371] width 1568 height 742
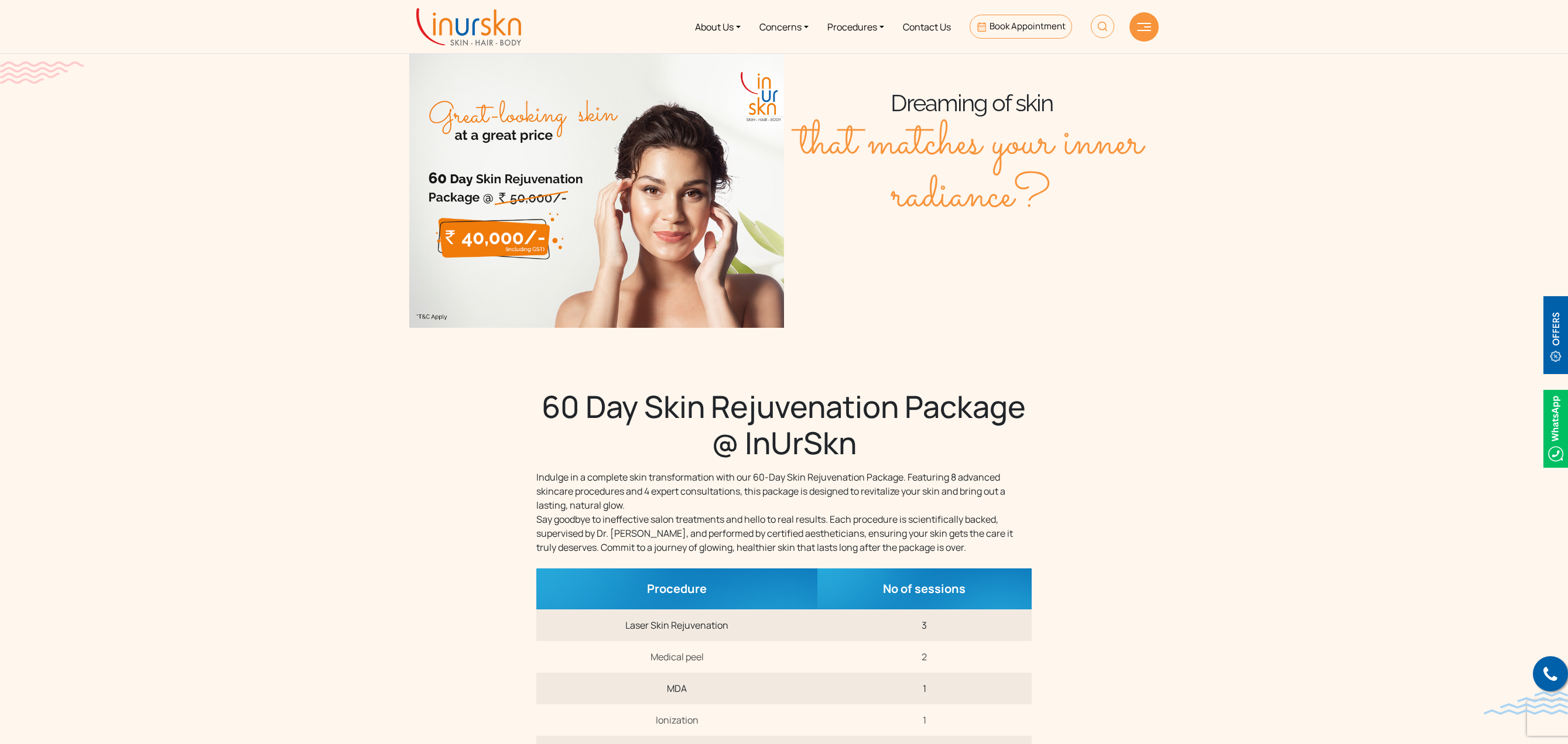
click at [1237, 168] on section "Dreaming of skin that matches your inner radiance?" at bounding box center [784, 152] width 1568 height 351
